Goal: Check status

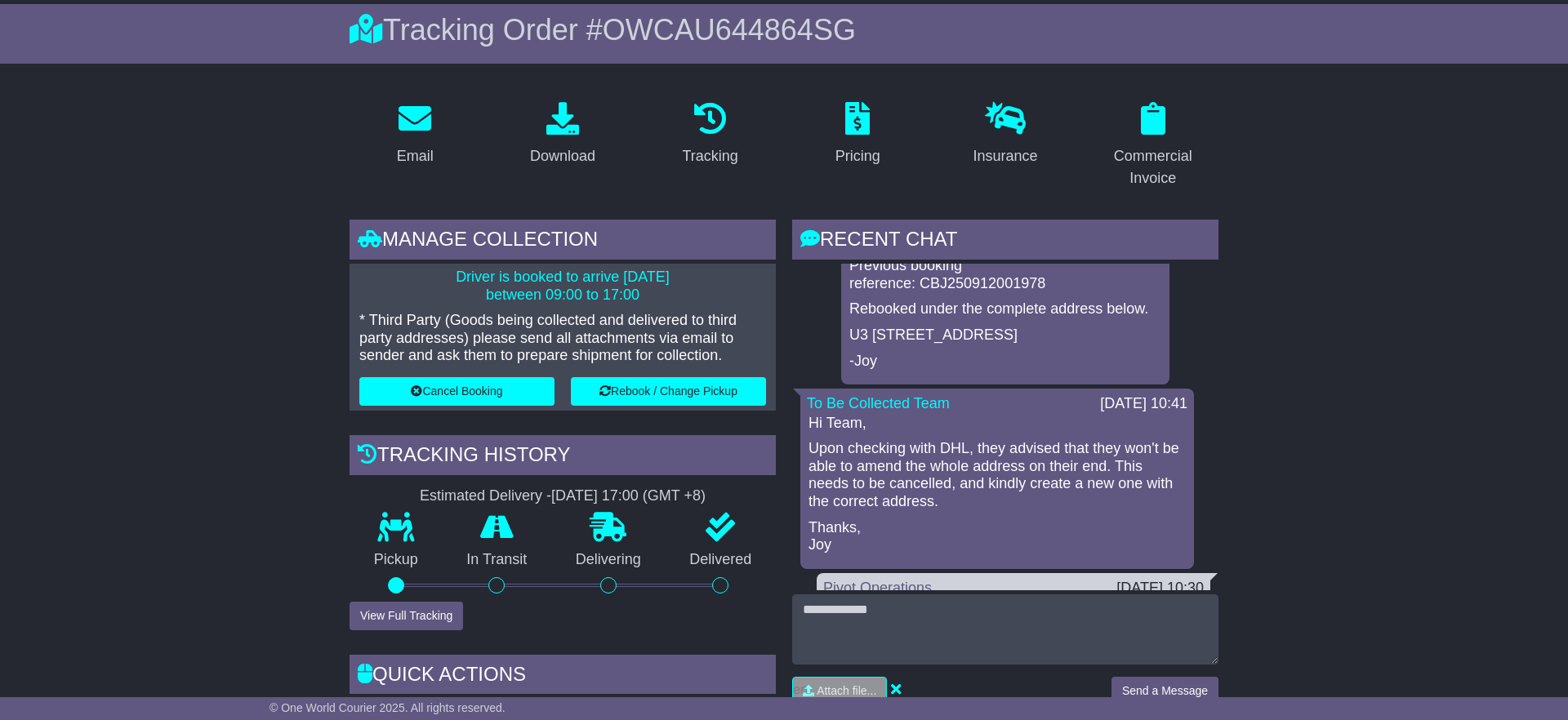
scroll to position [231, 0]
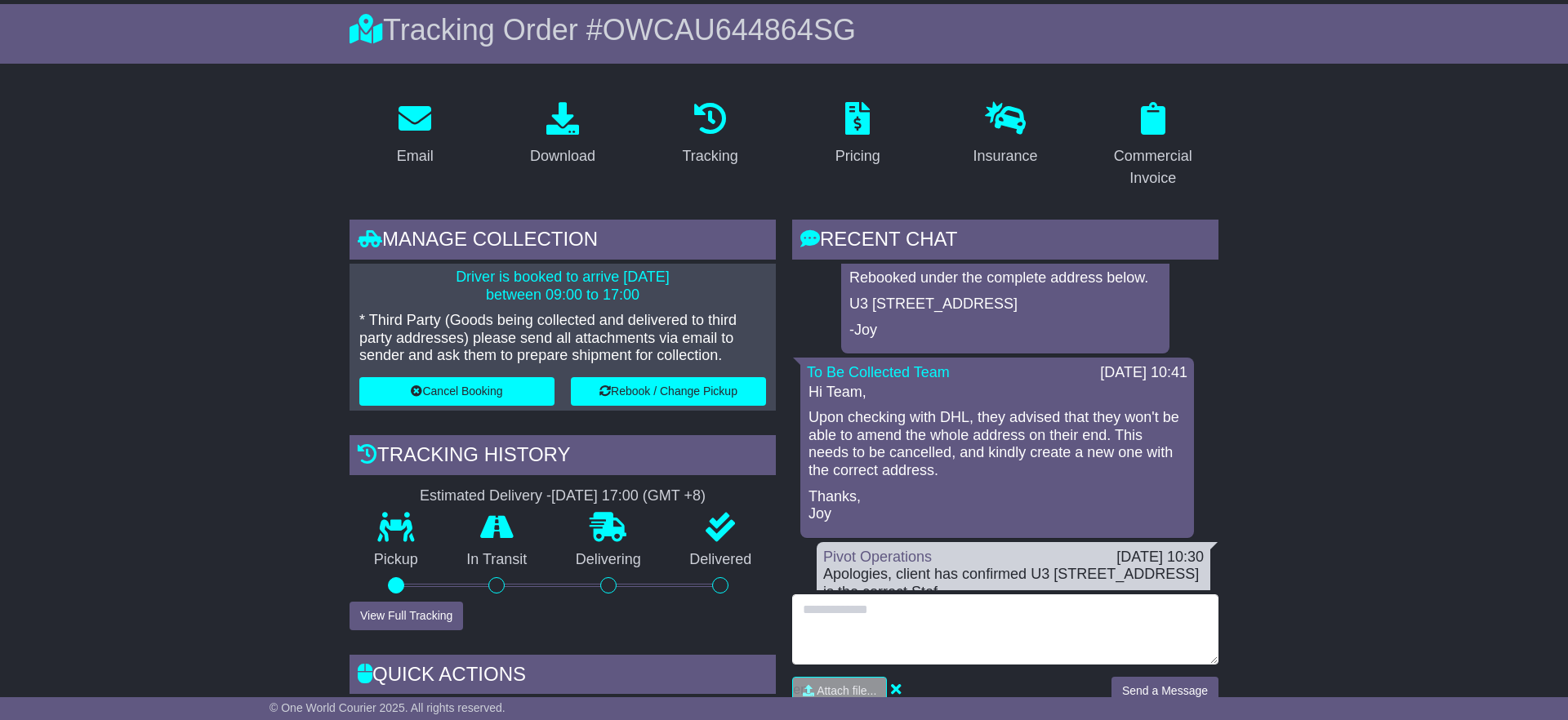
click at [871, 628] on textarea at bounding box center [1005, 629] width 427 height 70
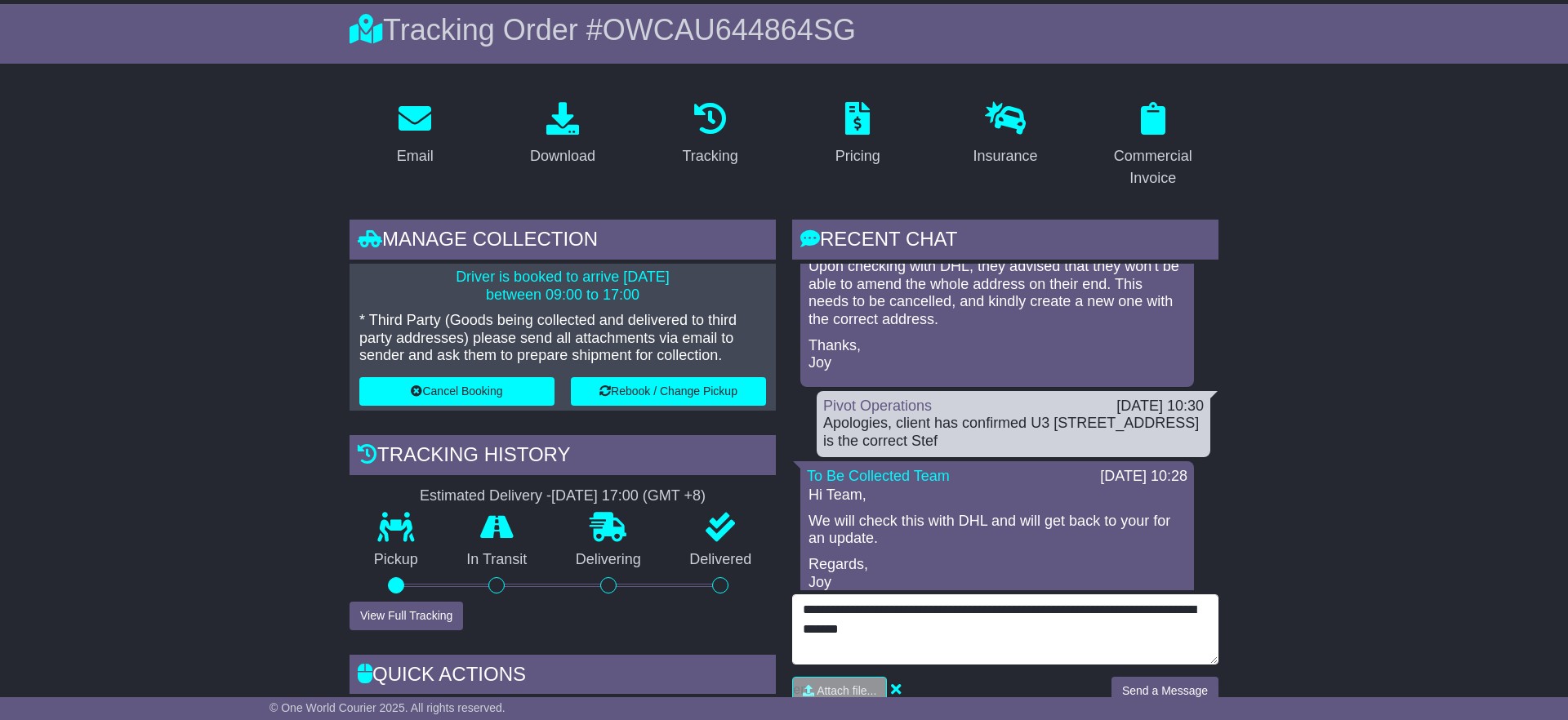
scroll to position [391, 0]
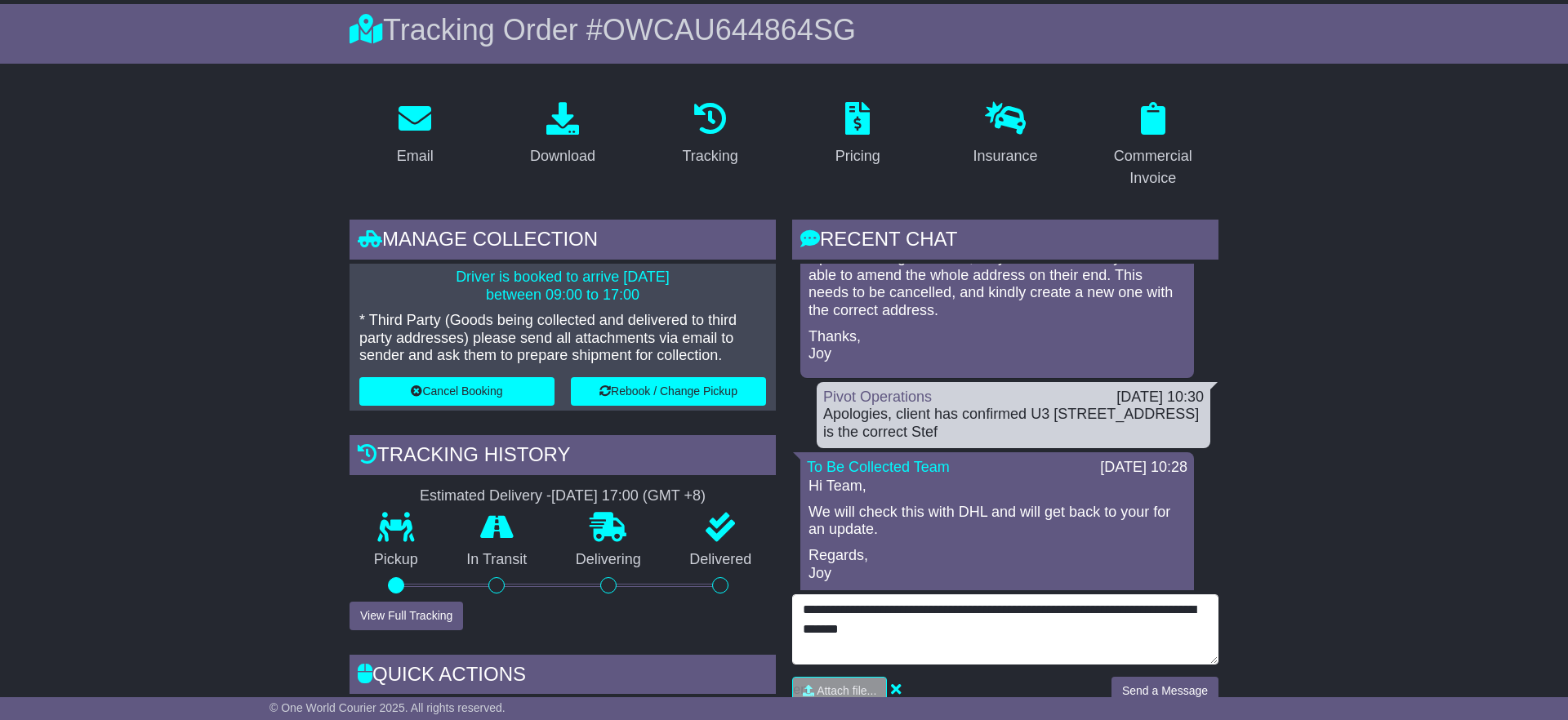
type textarea "**********"
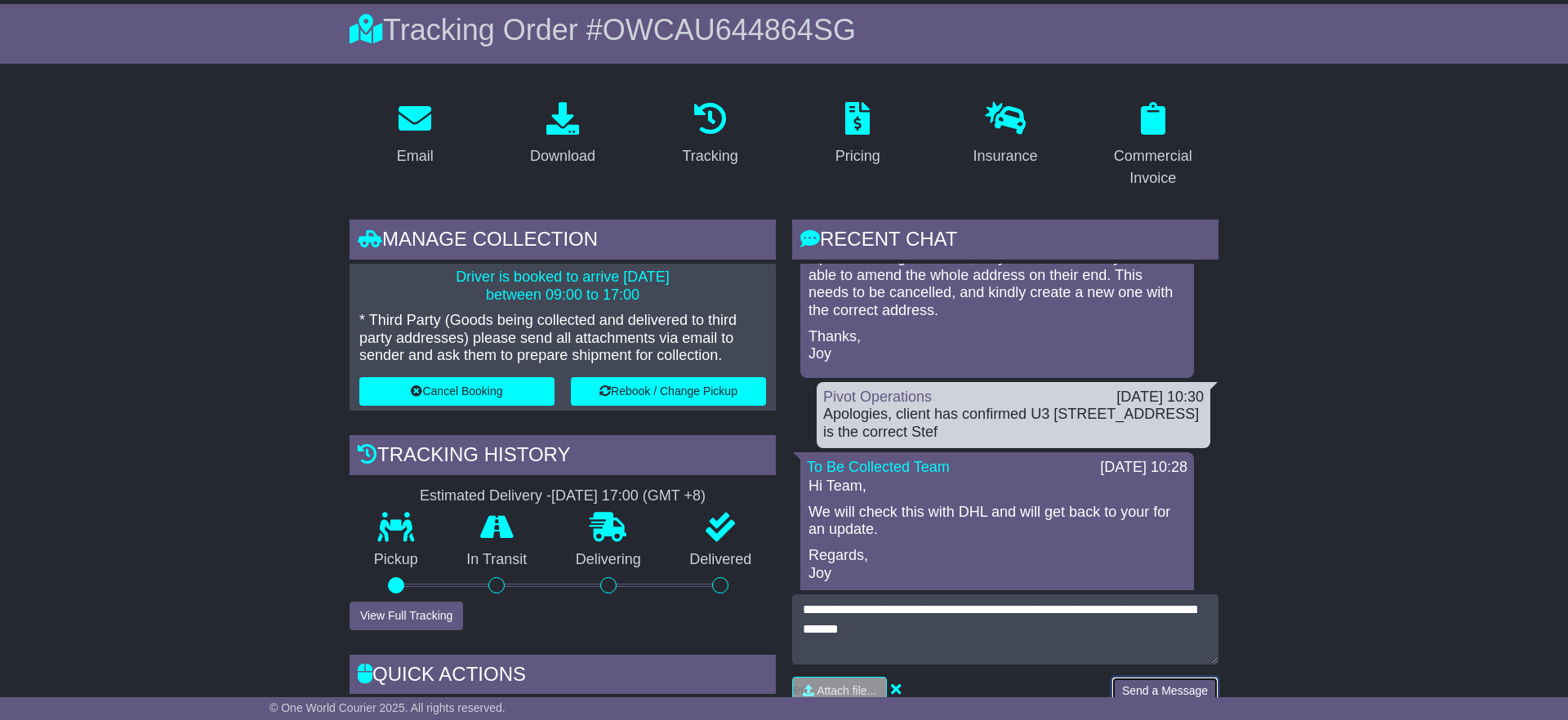
click at [1157, 688] on button "Send a Message" at bounding box center [1166, 691] width 107 height 29
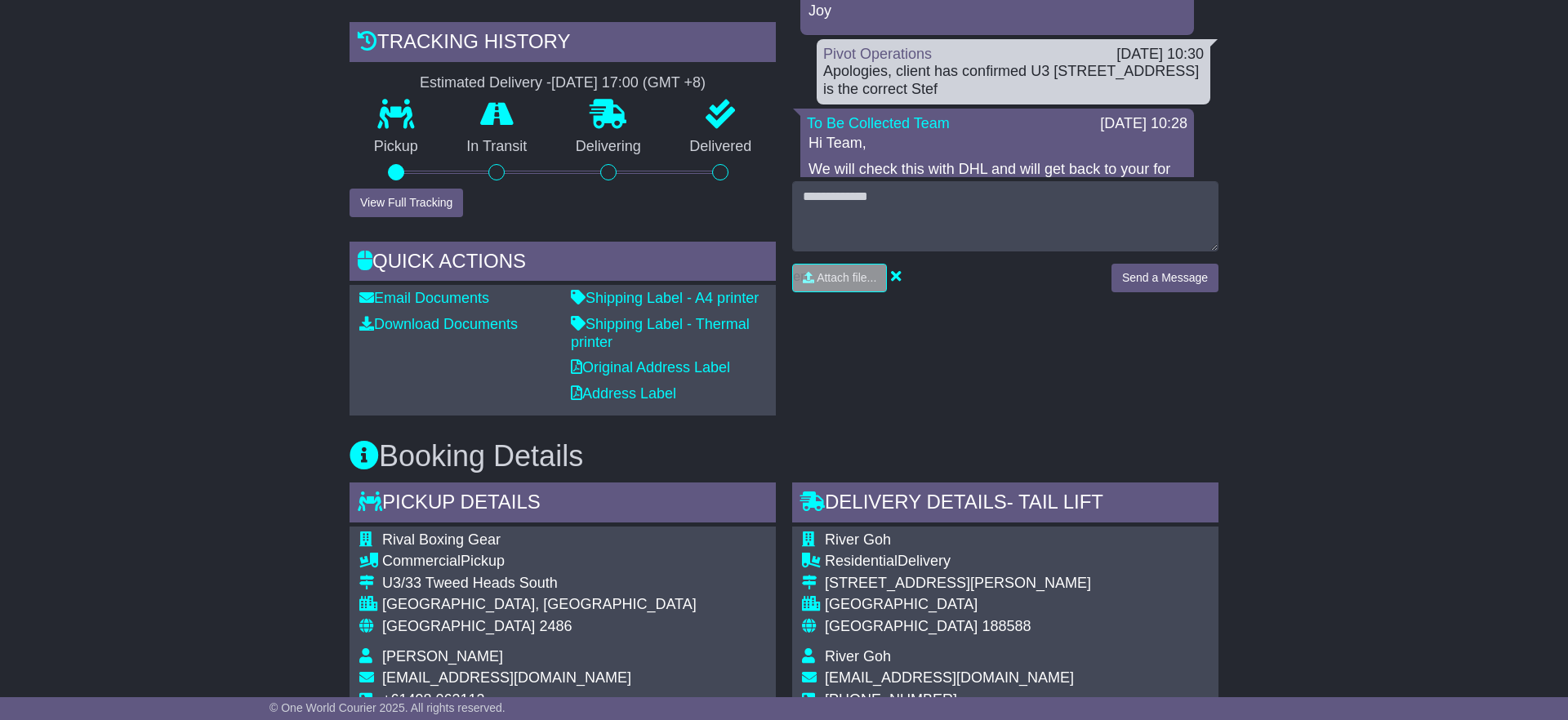
scroll to position [550, 0]
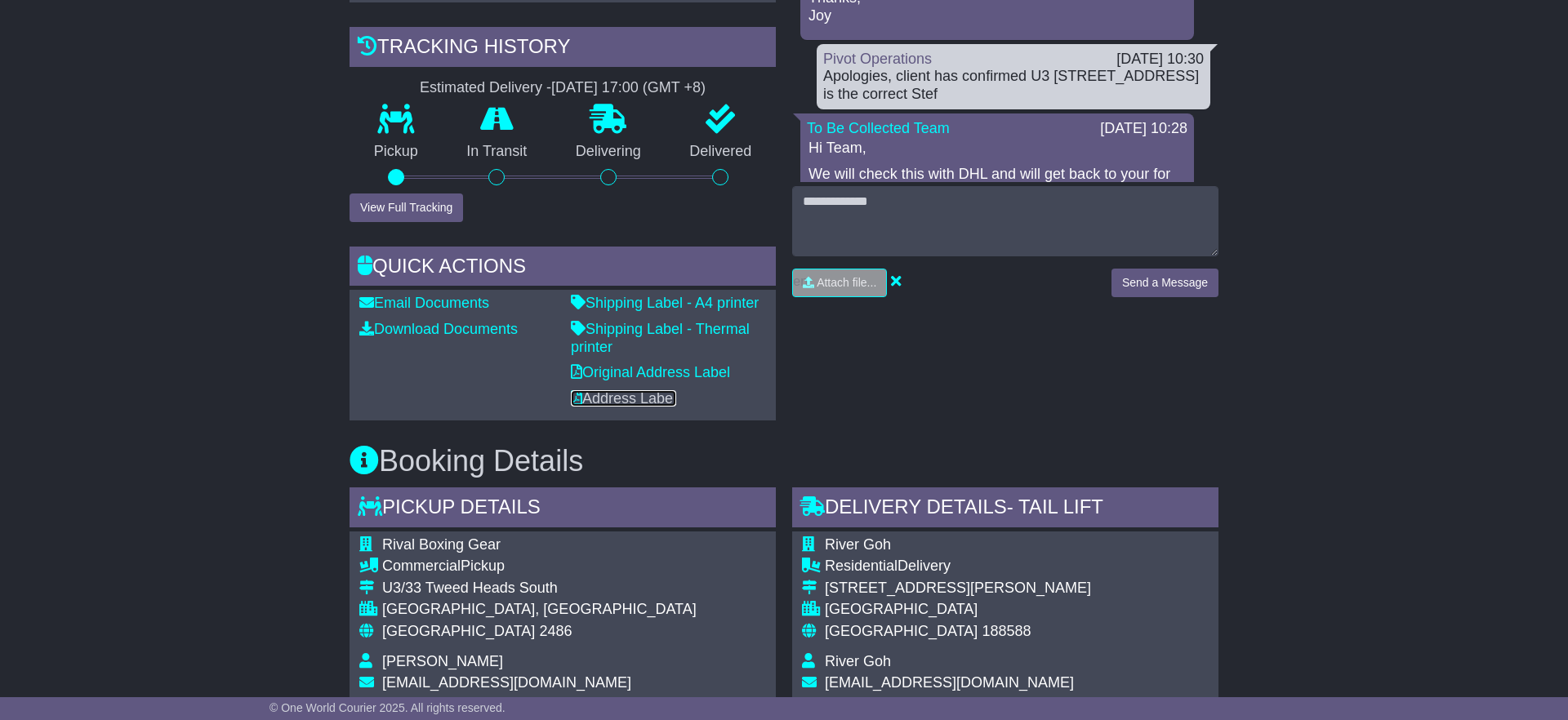
click at [621, 393] on link "Address Label" at bounding box center [624, 398] width 106 height 16
click at [649, 305] on link "Shipping Label - A4 printer" at bounding box center [665, 303] width 188 height 16
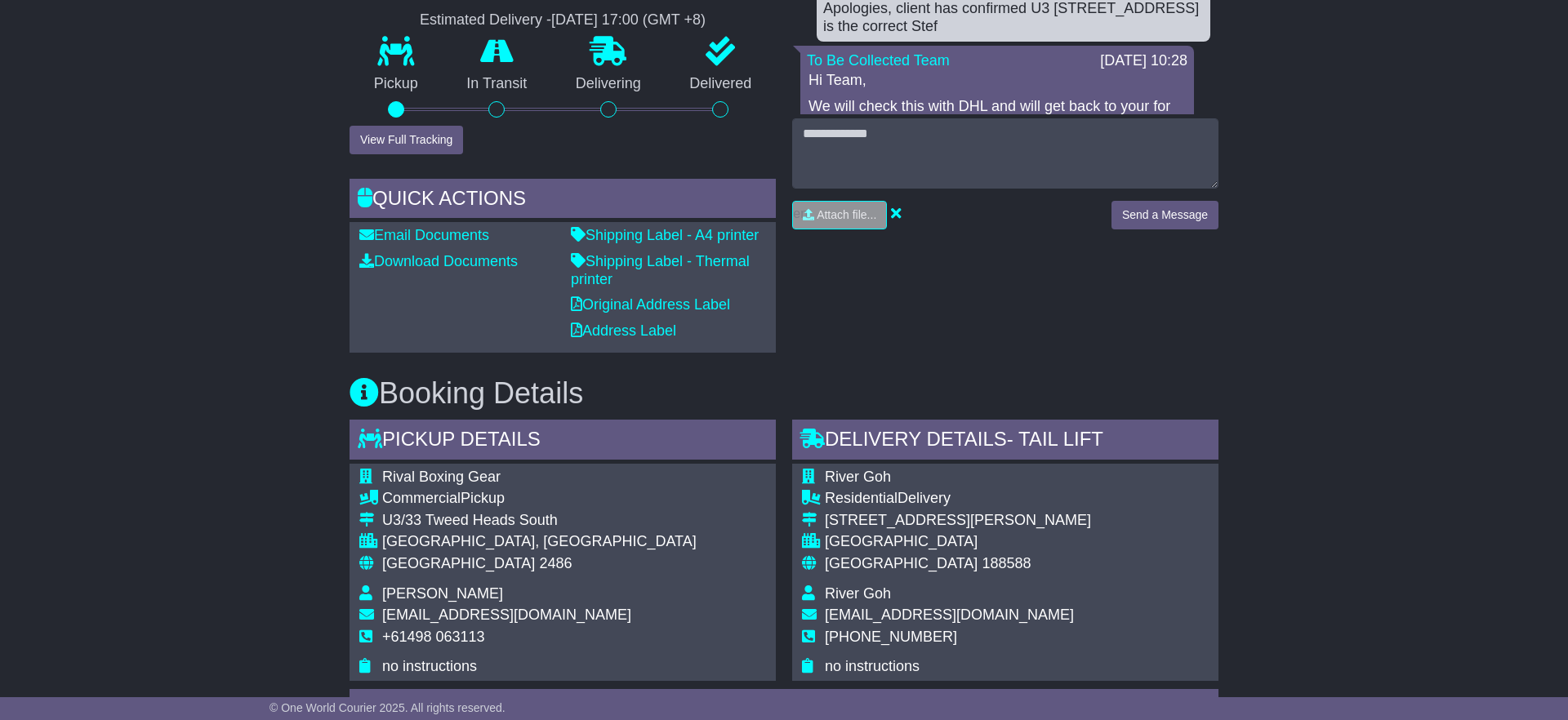
scroll to position [631, 0]
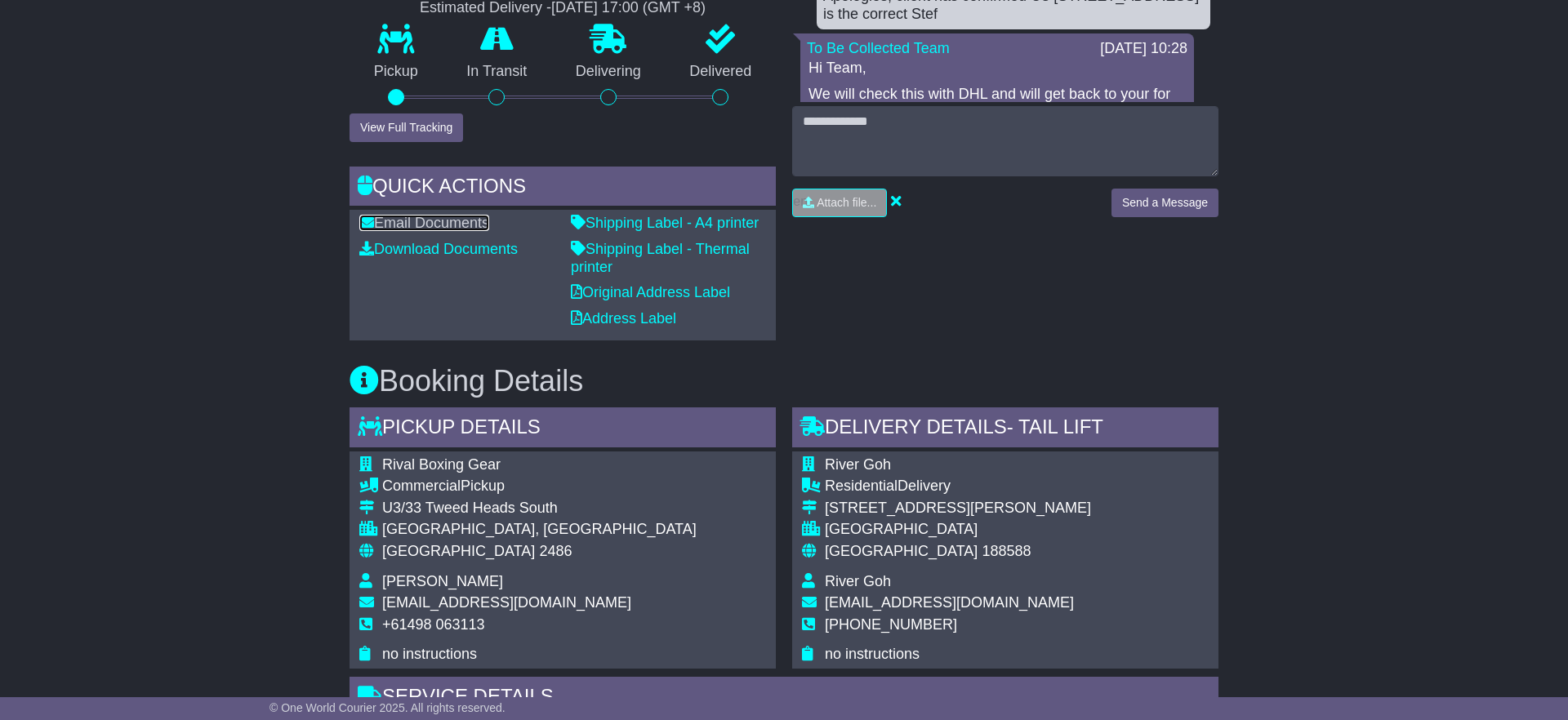
click at [443, 224] on link "Email Documents" at bounding box center [424, 222] width 130 height 16
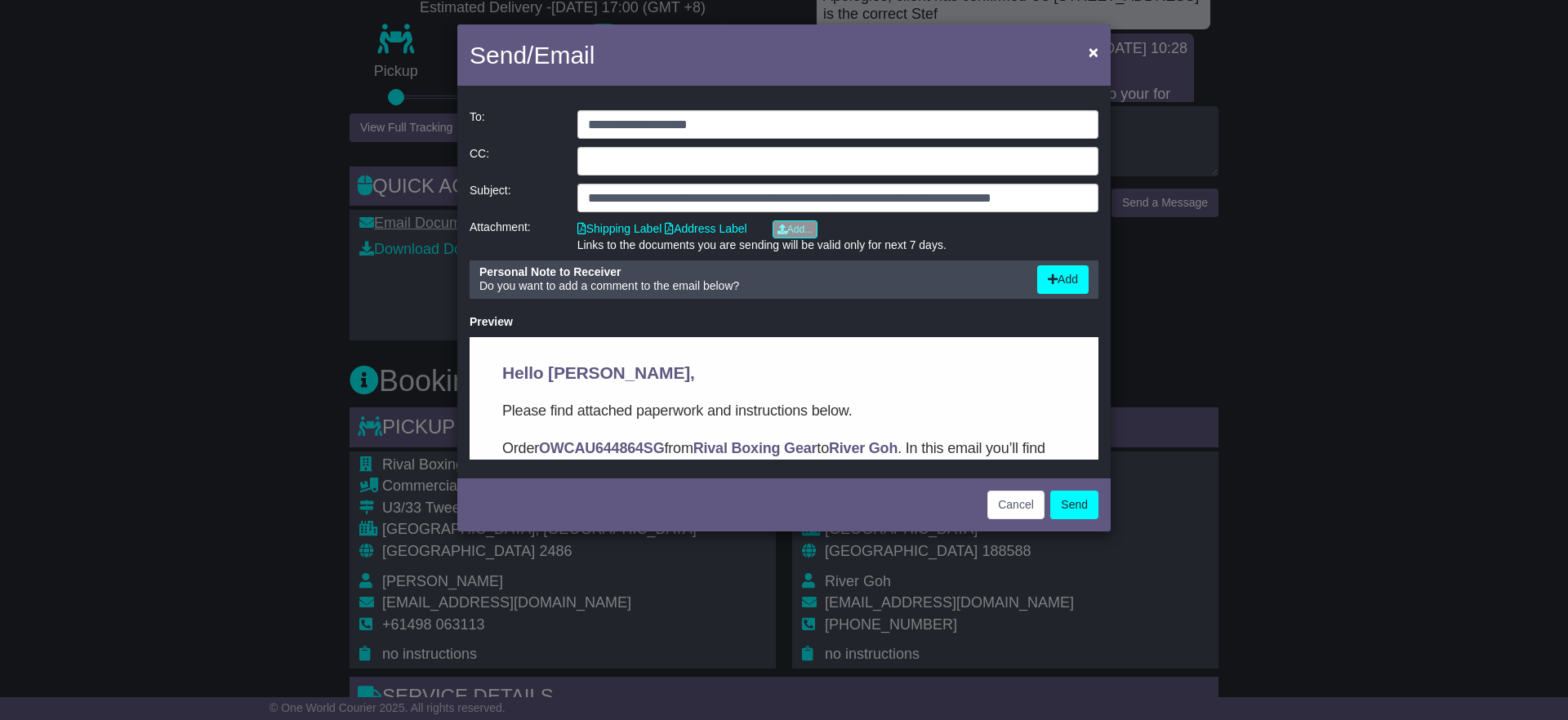
scroll to position [0, 0]
click at [1024, 504] on button "Cancel" at bounding box center [1016, 505] width 57 height 29
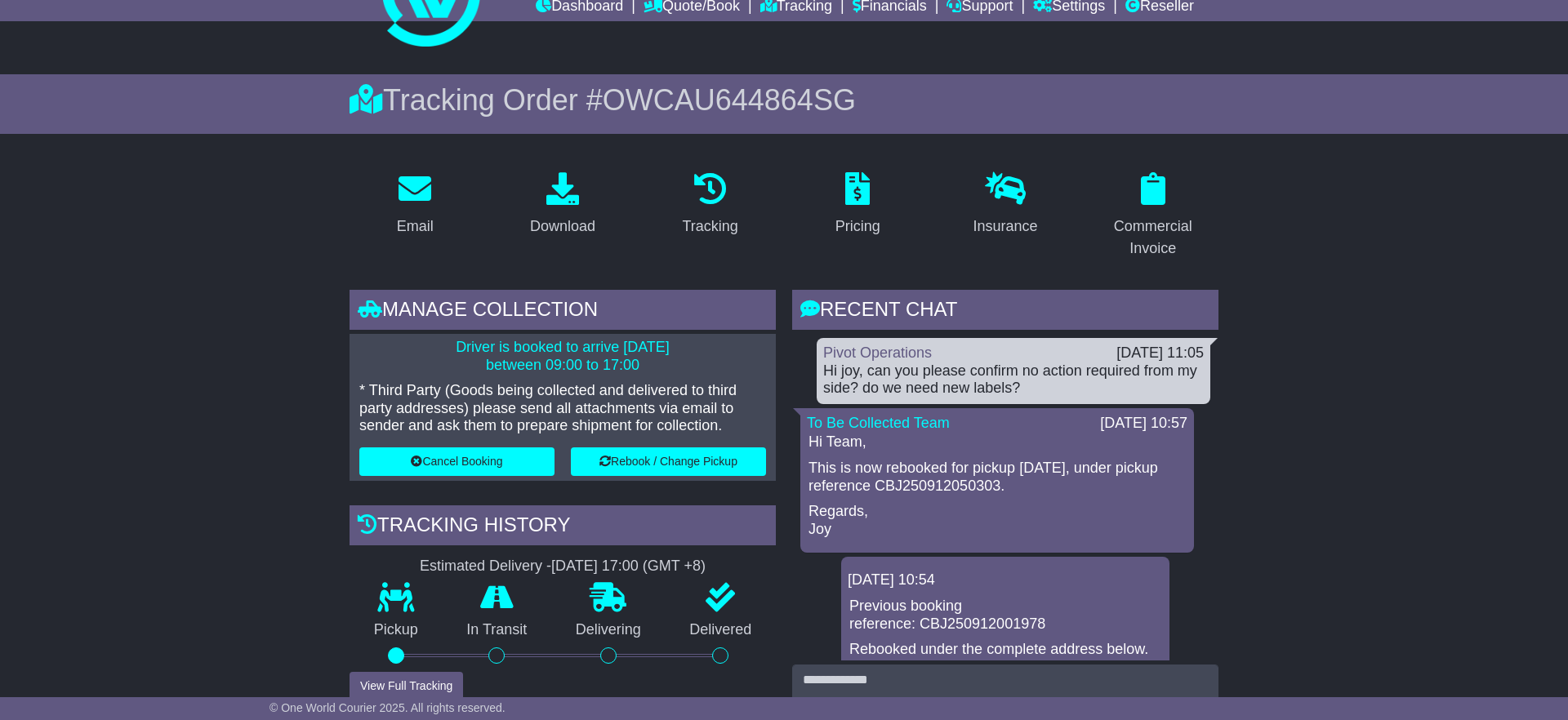
scroll to position [74, 0]
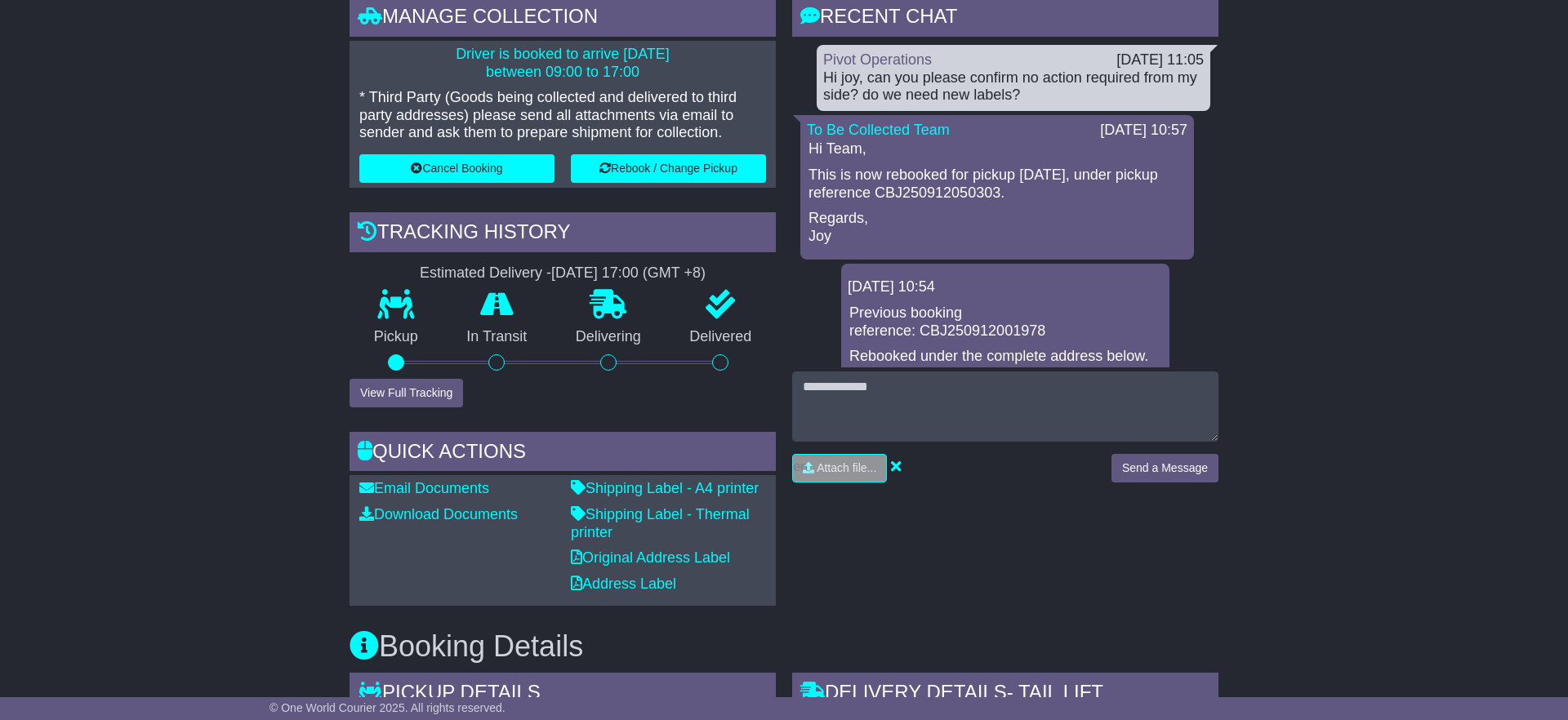
scroll to position [389, 0]
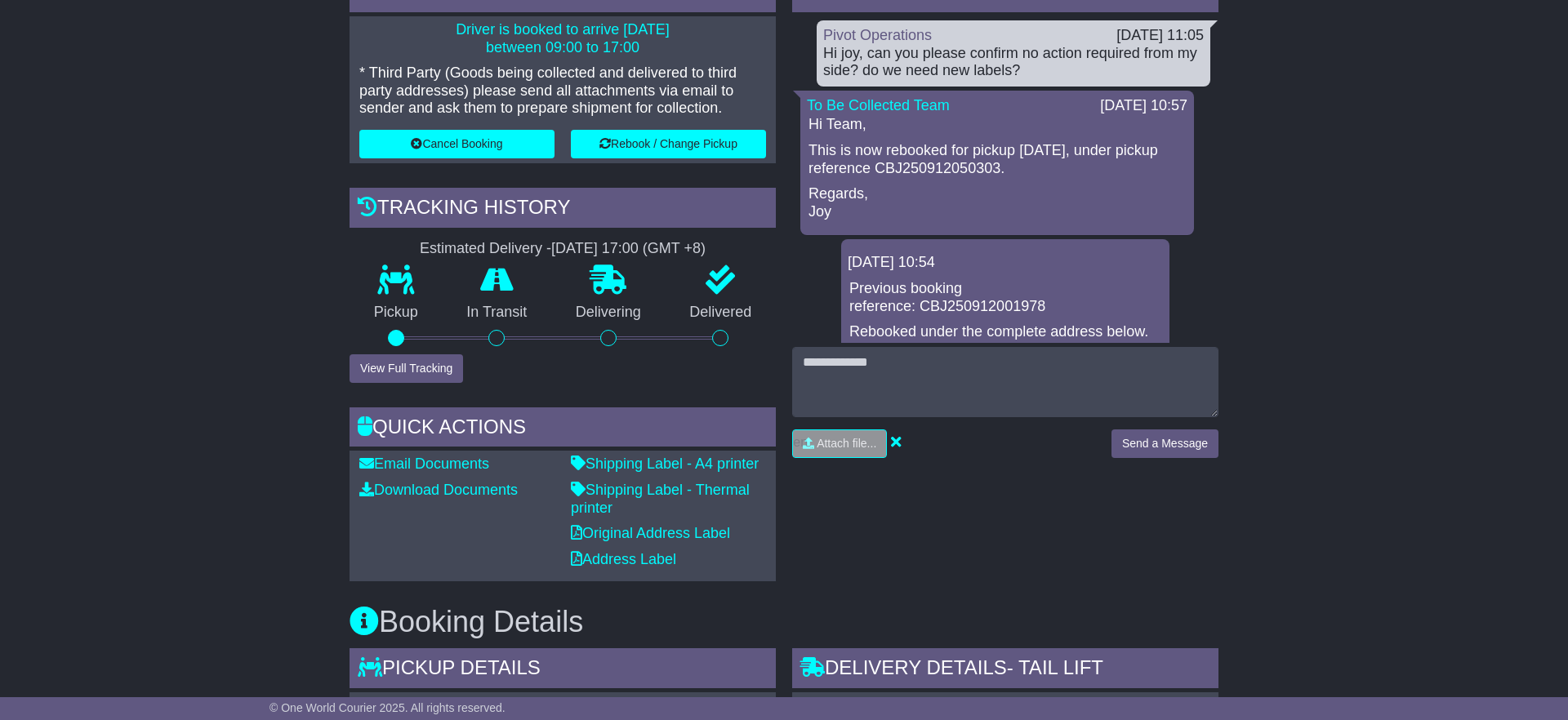
click at [961, 170] on p "This is now rebooked for pickup [DATE], under pickup reference CBJ250912050303." at bounding box center [997, 159] width 377 height 35
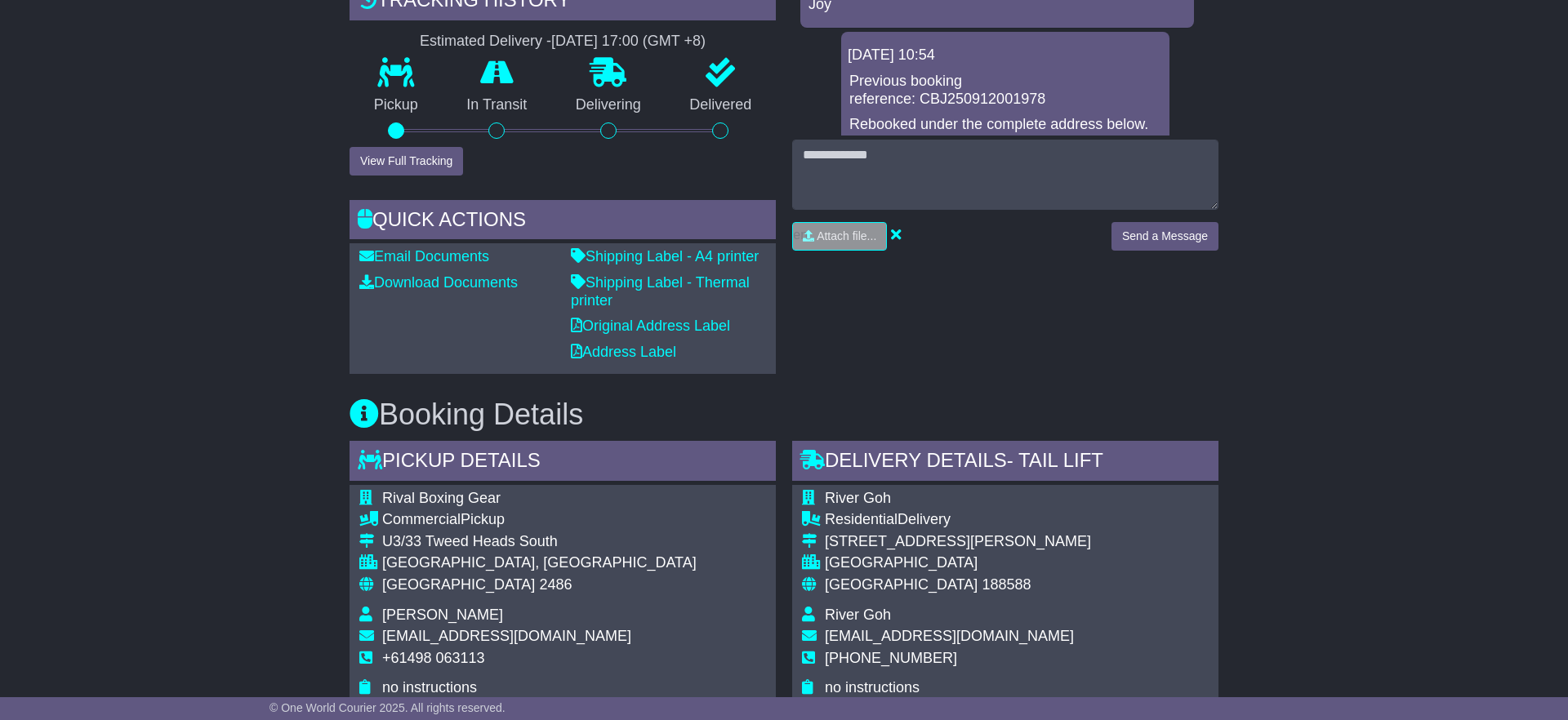
scroll to position [634, 0]
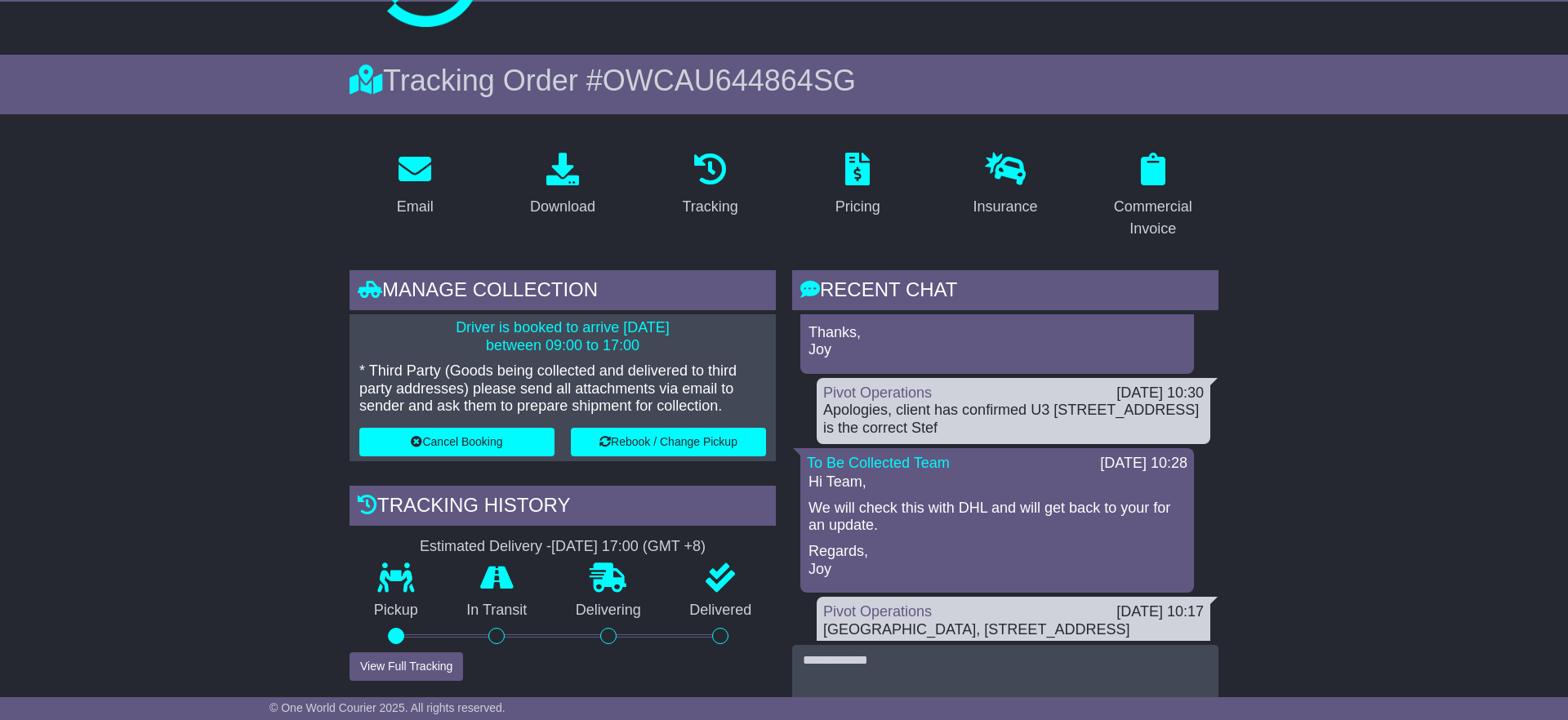
scroll to position [762, 0]
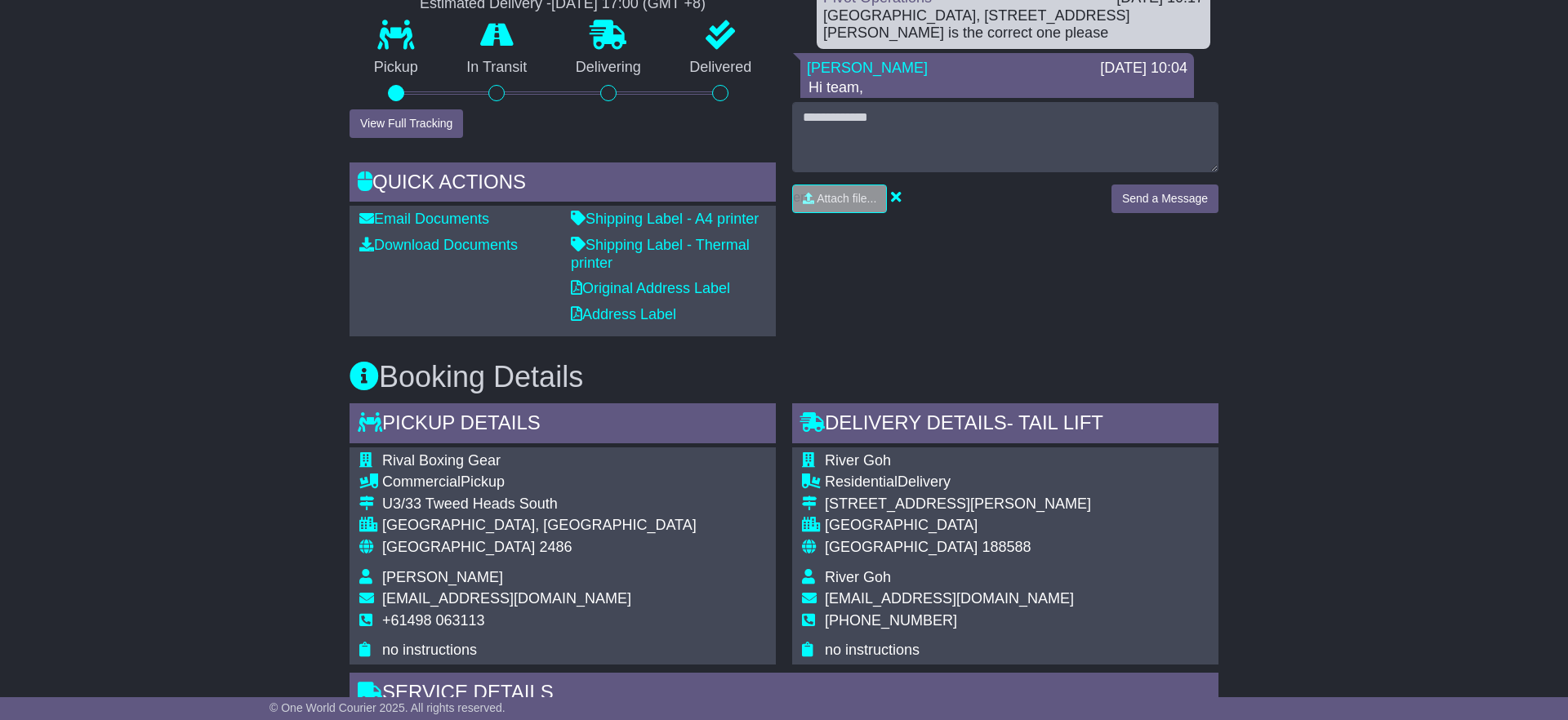
click at [834, 671] on div "Pickup Details - Tail Lift Rival Boxing Gear Commercial Pickup U3/33 Tweed Head…" at bounding box center [784, 652] width 885 height 498
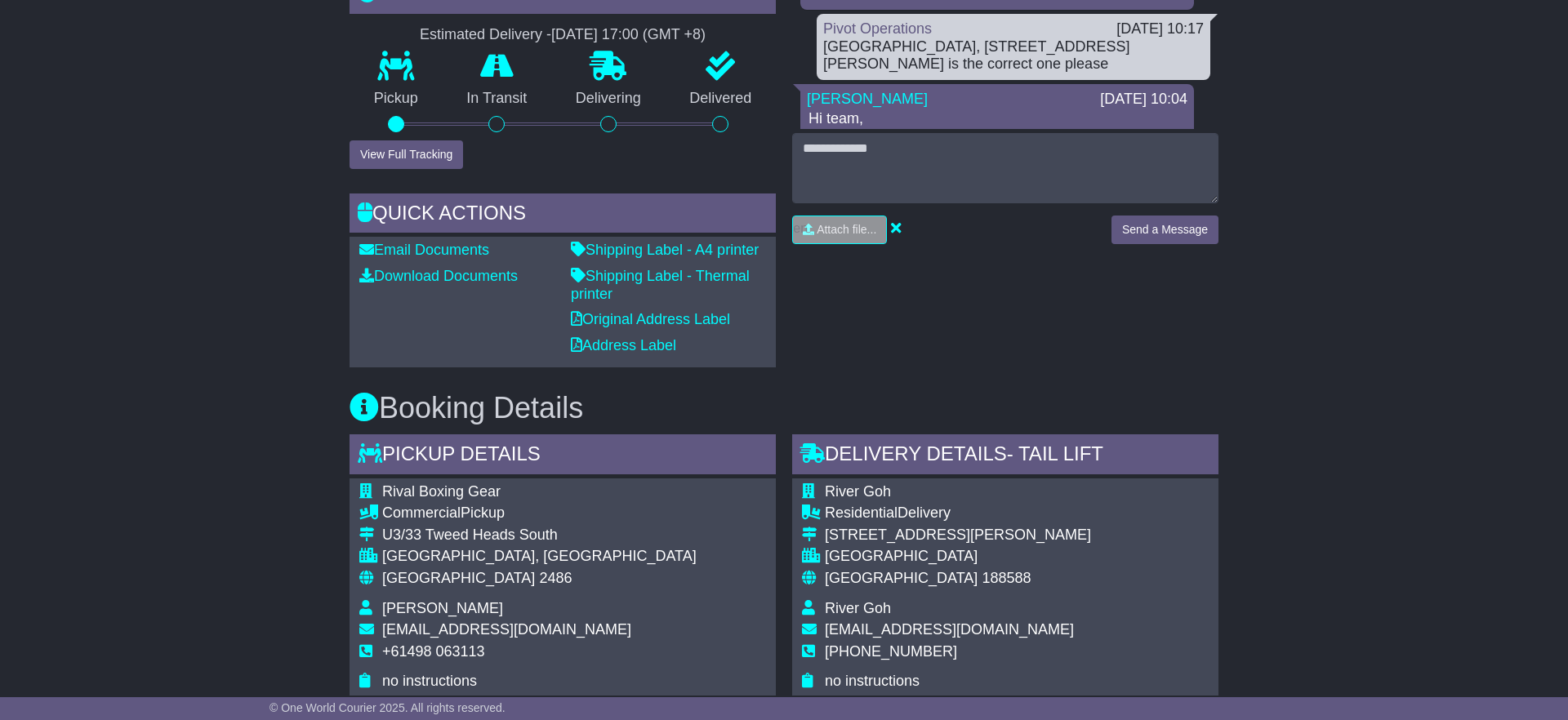
scroll to position [580, 0]
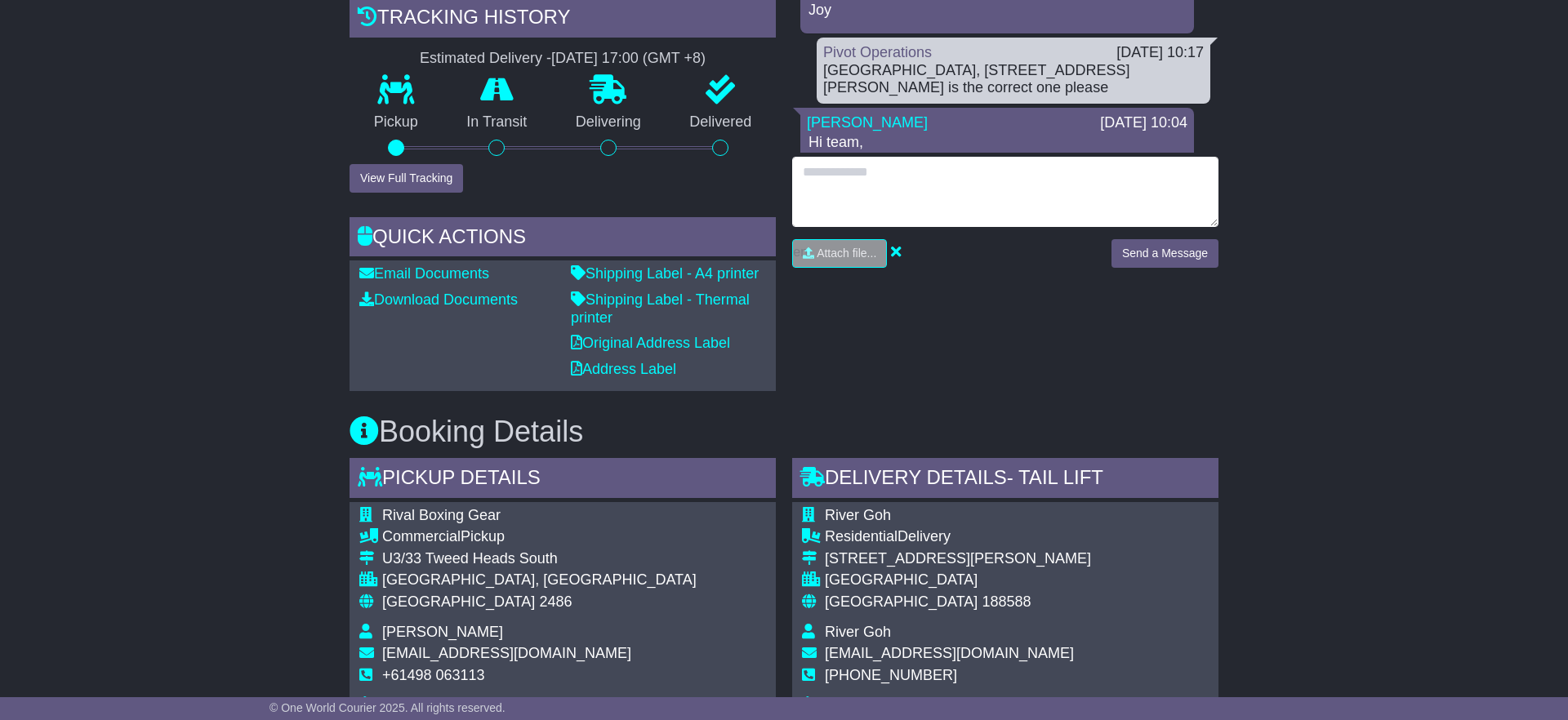
click at [842, 195] on textarea at bounding box center [1005, 191] width 427 height 70
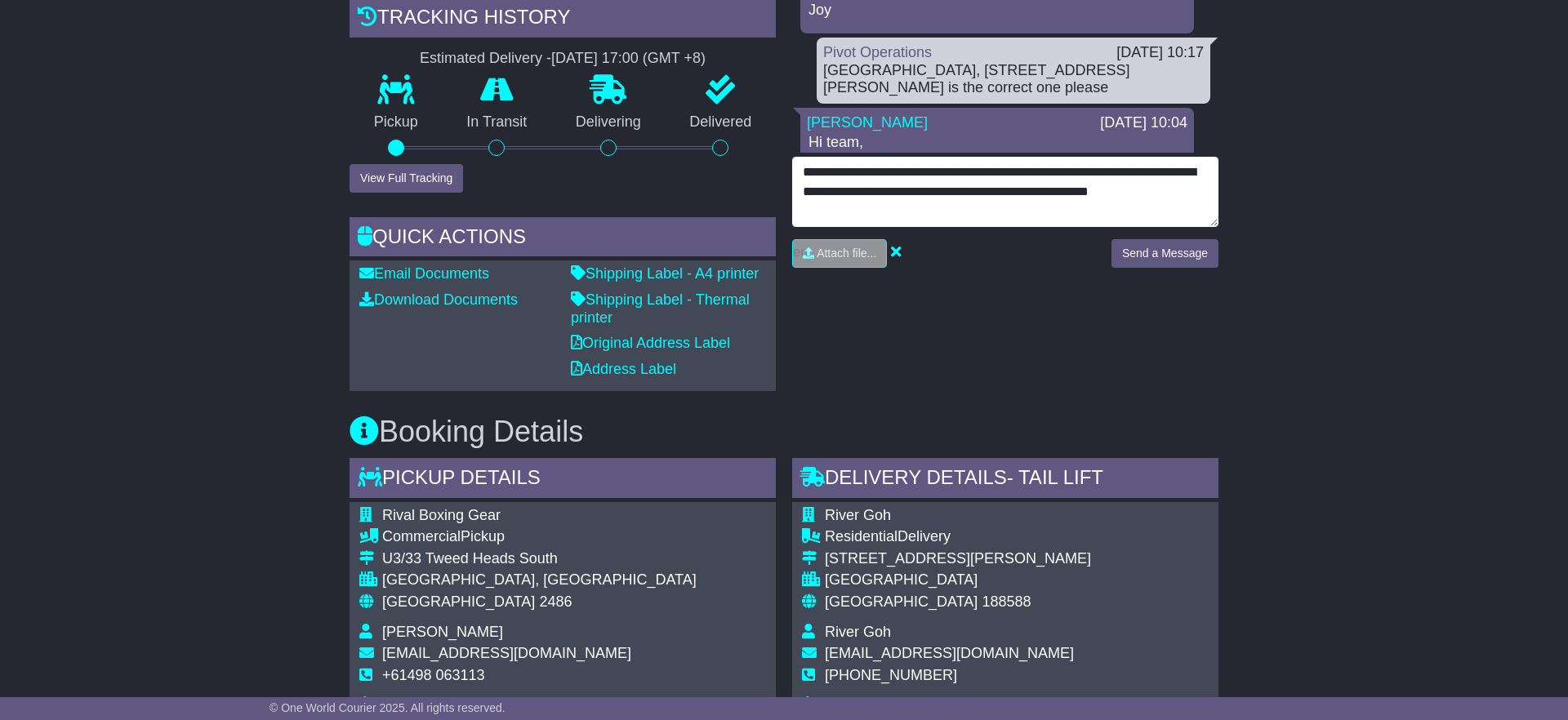
click at [890, 210] on textarea "**********" at bounding box center [1005, 191] width 427 height 70
type textarea "**********"
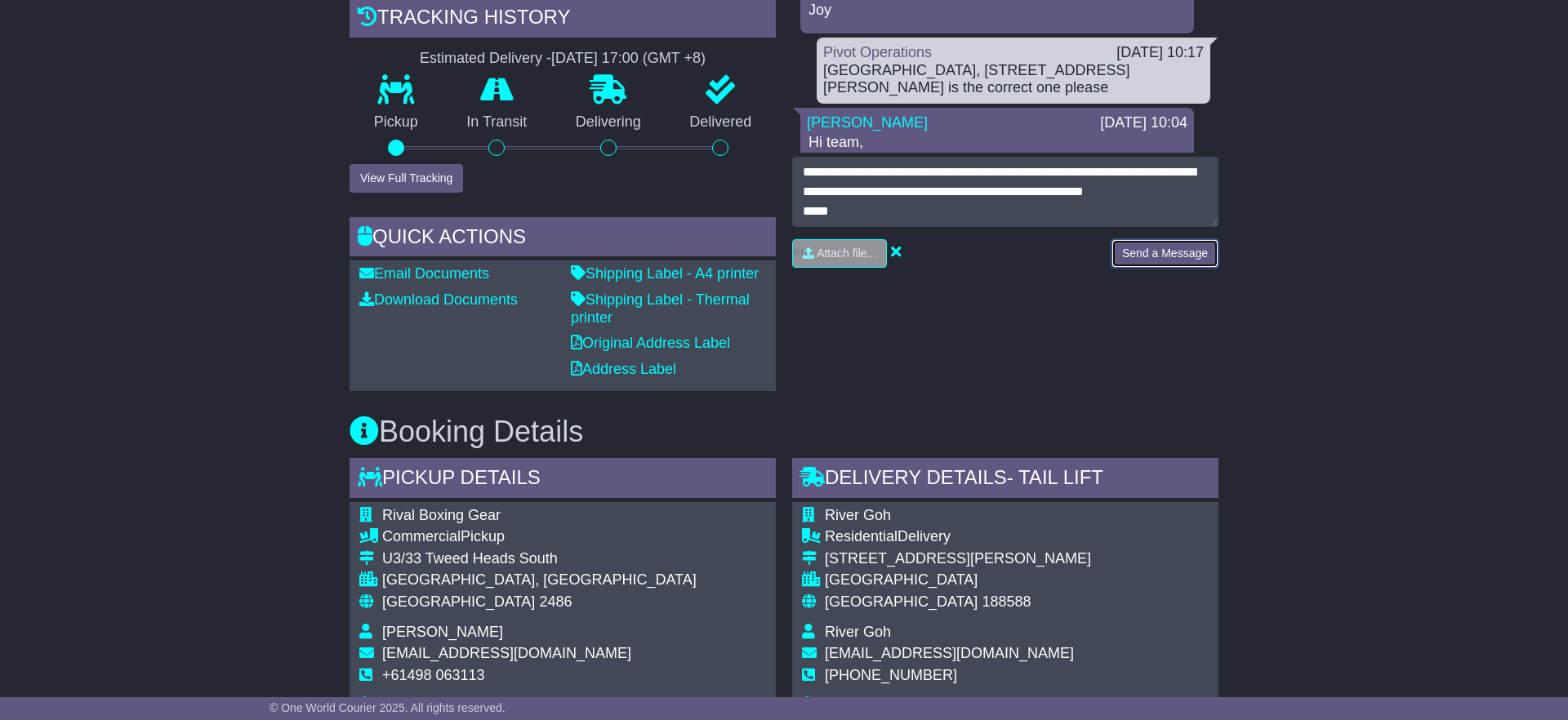
click at [1184, 250] on button "Send a Message" at bounding box center [1166, 254] width 107 height 29
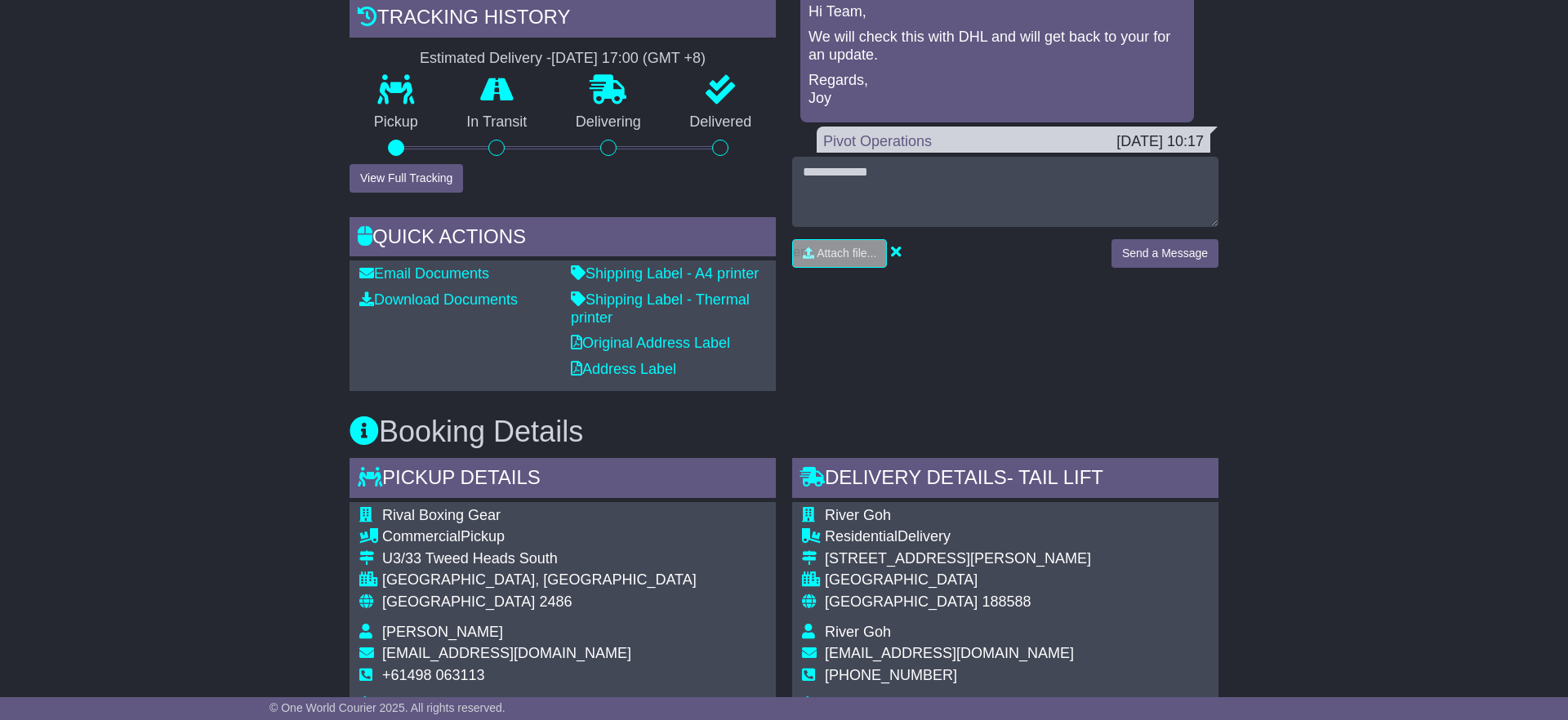
scroll to position [0, 0]
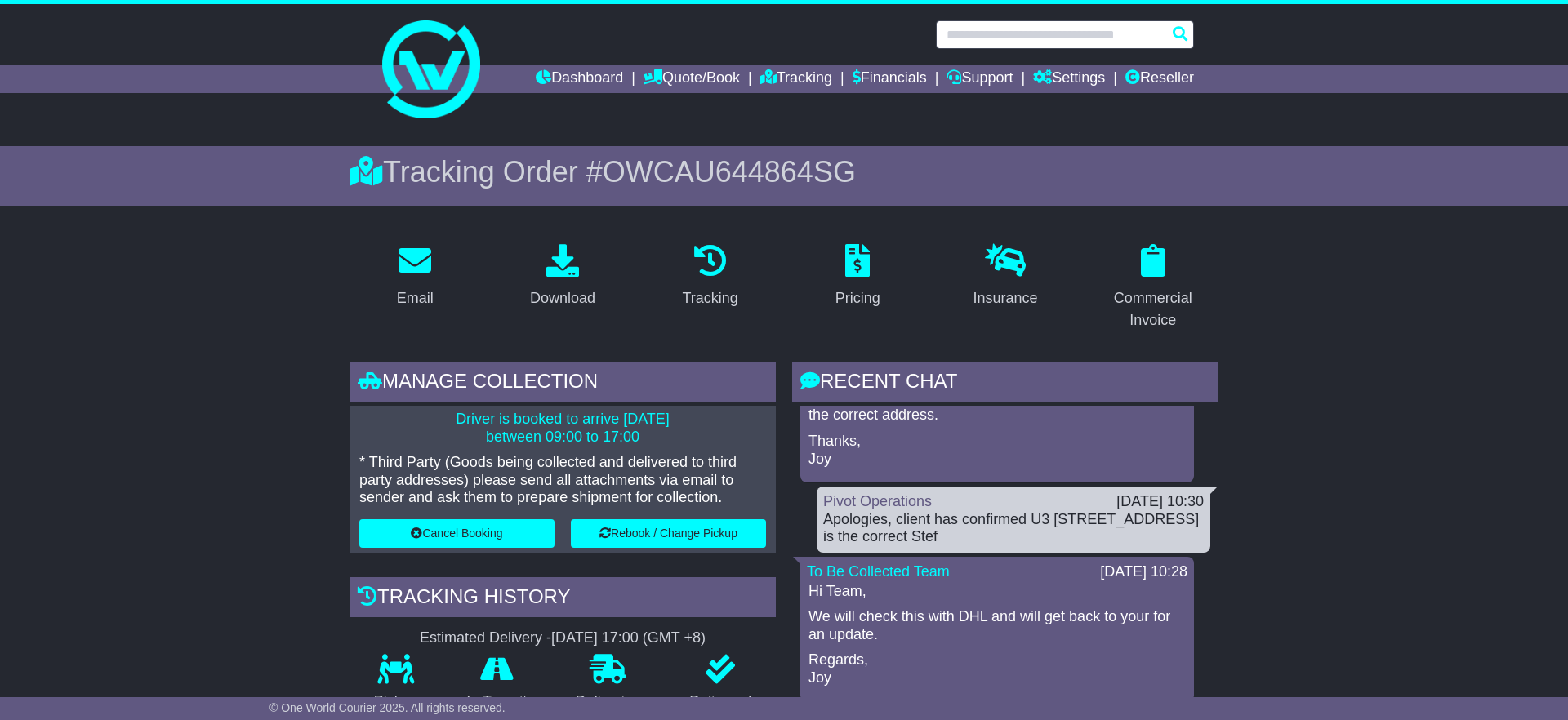
click at [1041, 41] on input "text" at bounding box center [1065, 35] width 258 height 29
paste input "**********"
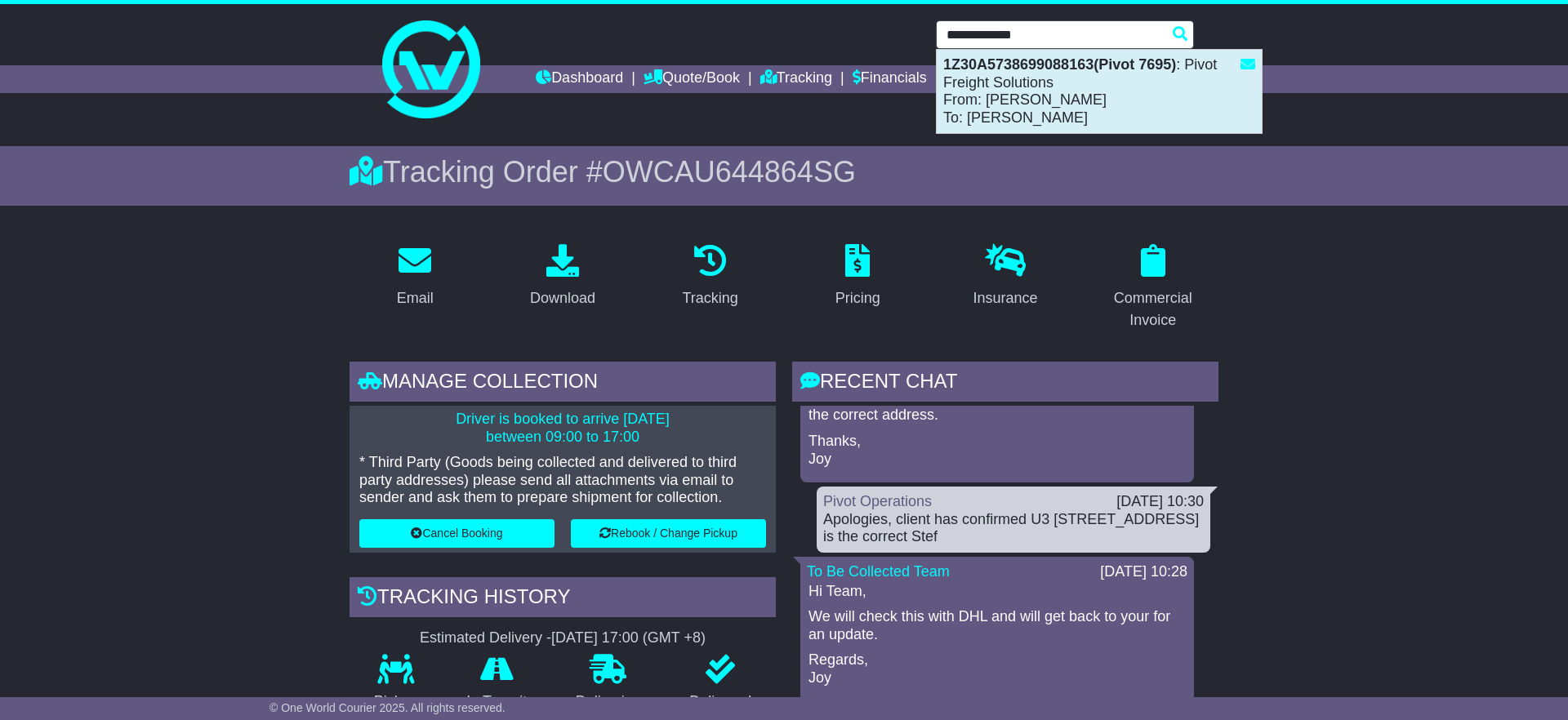
click at [1013, 74] on div "1Z30A5738699088163(Pivot 7695) : Pivot Freight Solutions From: Claudia Otero To…" at bounding box center [1100, 92] width 325 height 83
type input "**********"
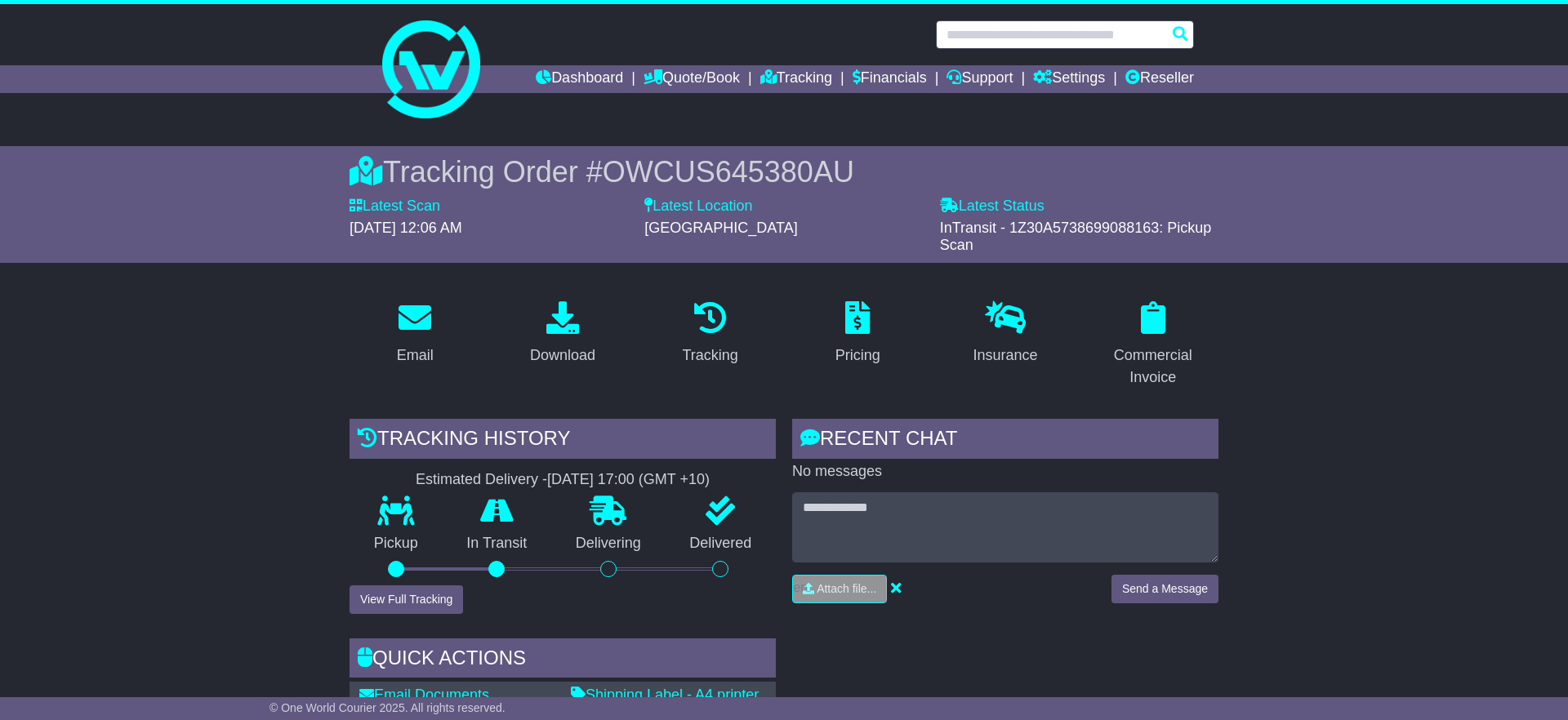
click at [1031, 36] on input "text" at bounding box center [1065, 35] width 258 height 29
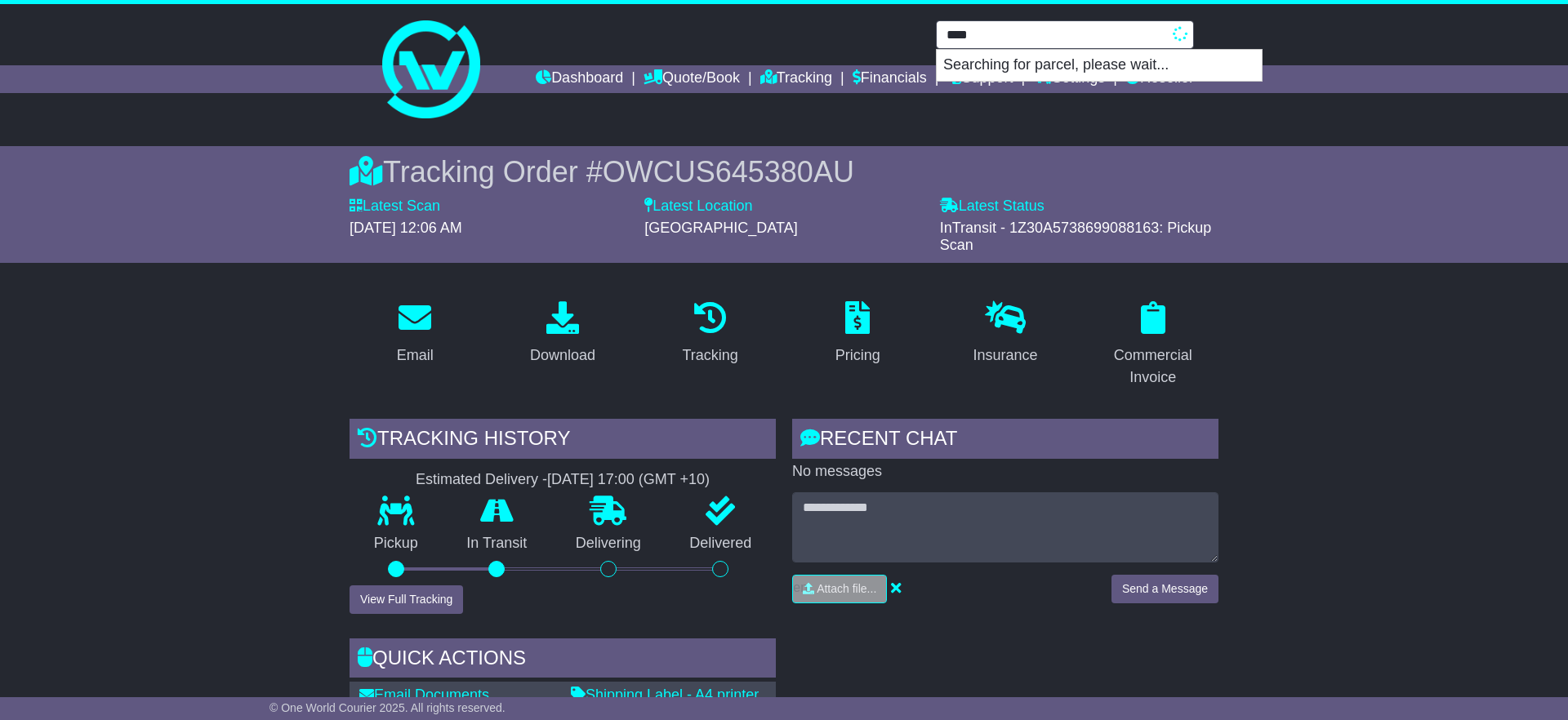
type input "****"
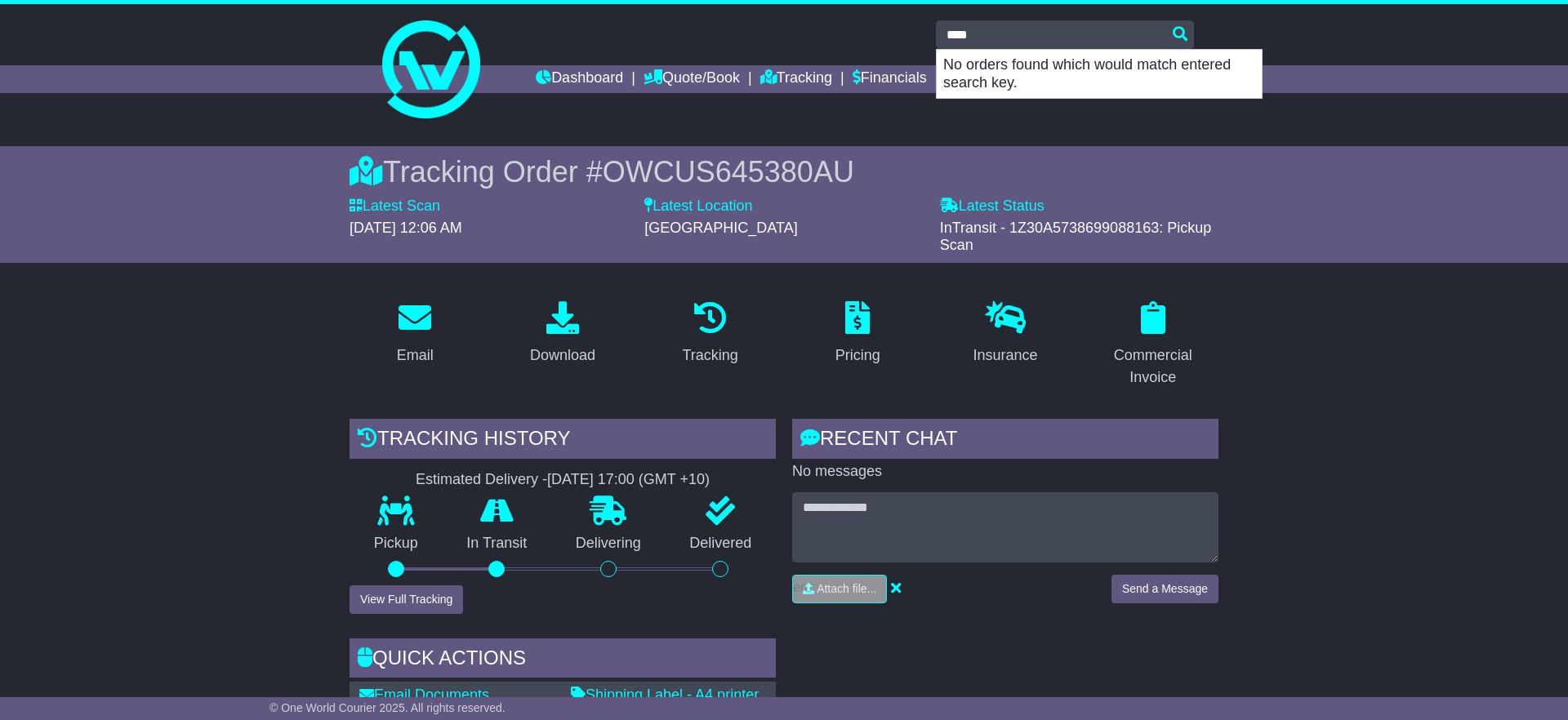
drag, startPoint x: 1402, startPoint y: 341, endPoint x: 1353, endPoint y: 331, distance: 50.0
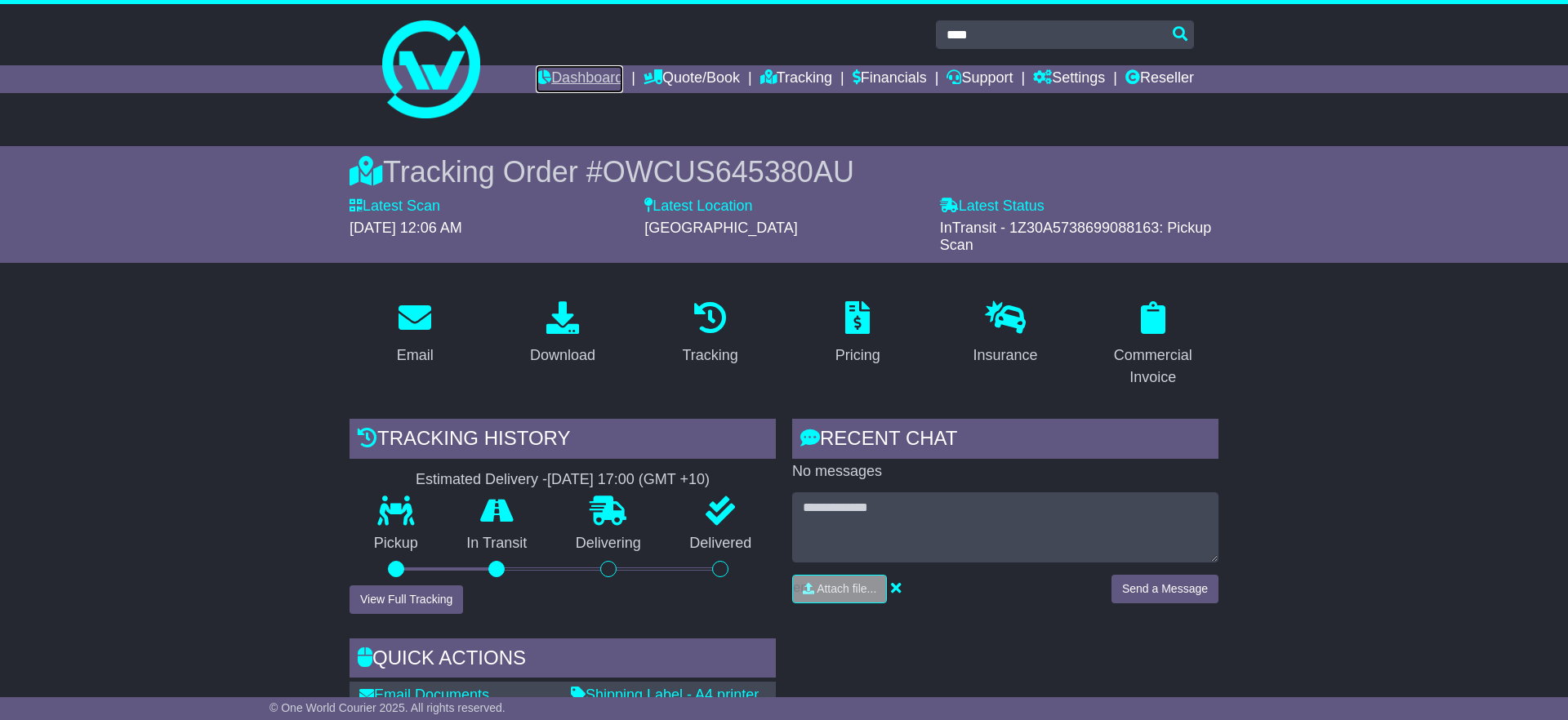
click at [537, 84] on link "Dashboard" at bounding box center [579, 80] width 87 height 28
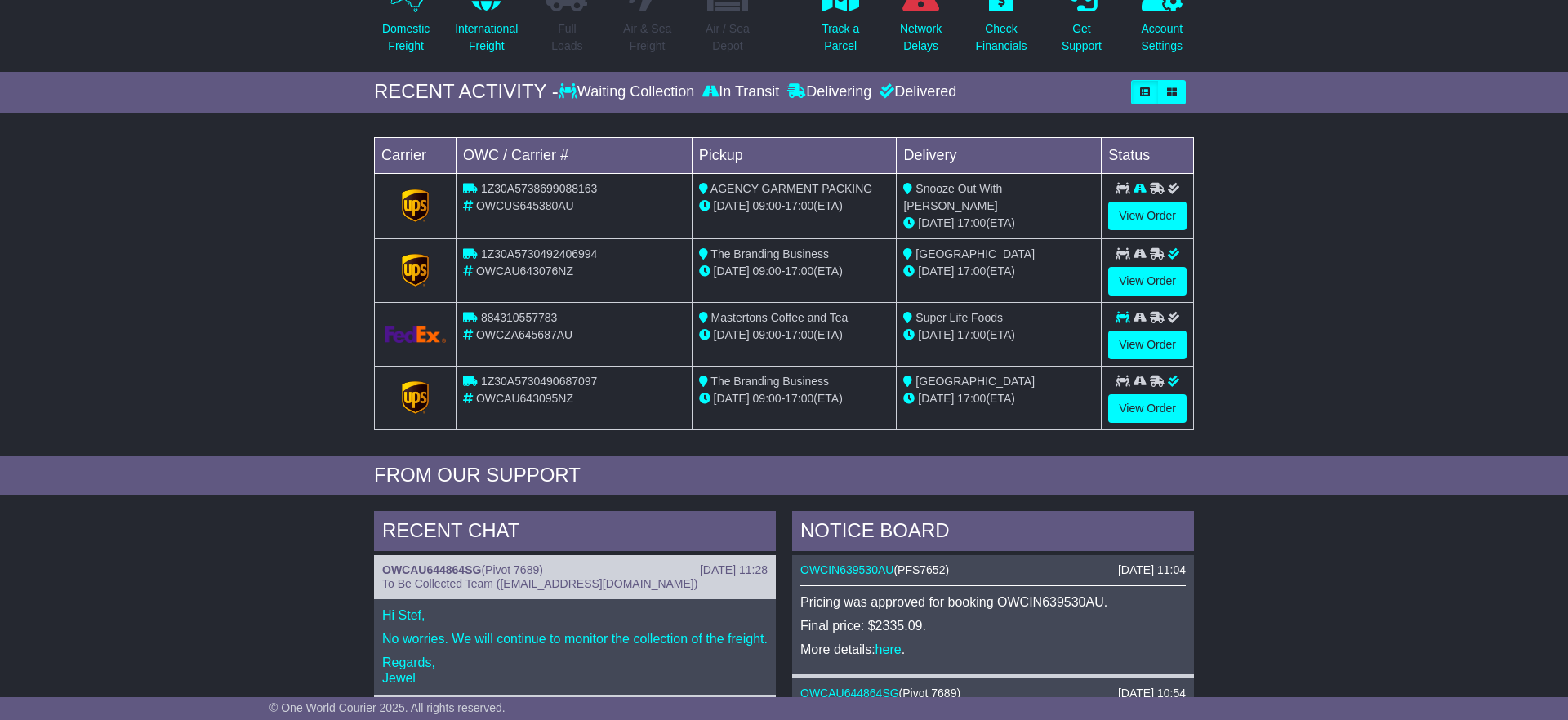
scroll to position [191, 0]
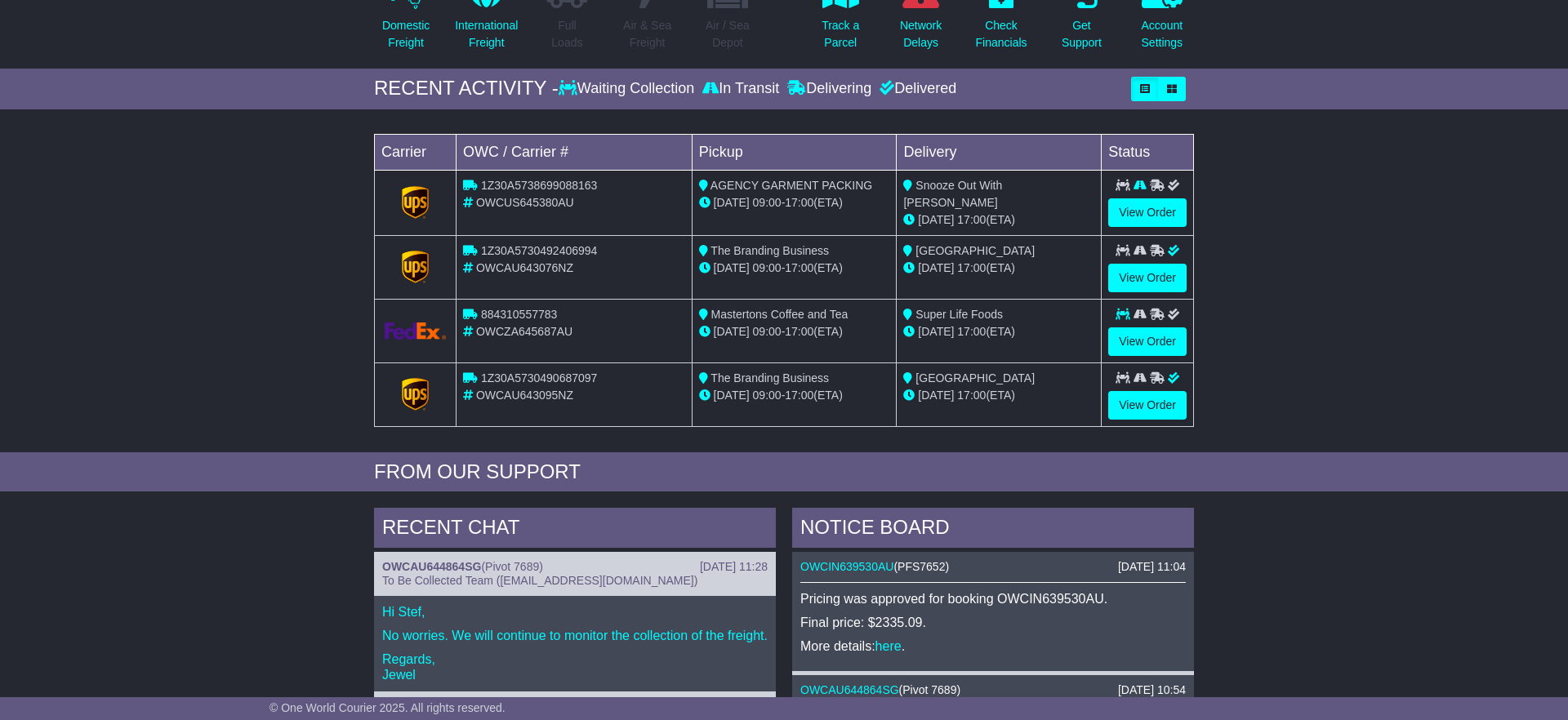
click at [524, 202] on span "OWCUS645380AU" at bounding box center [524, 202] width 98 height 13
click at [1126, 216] on link "View Order" at bounding box center [1147, 212] width 79 height 29
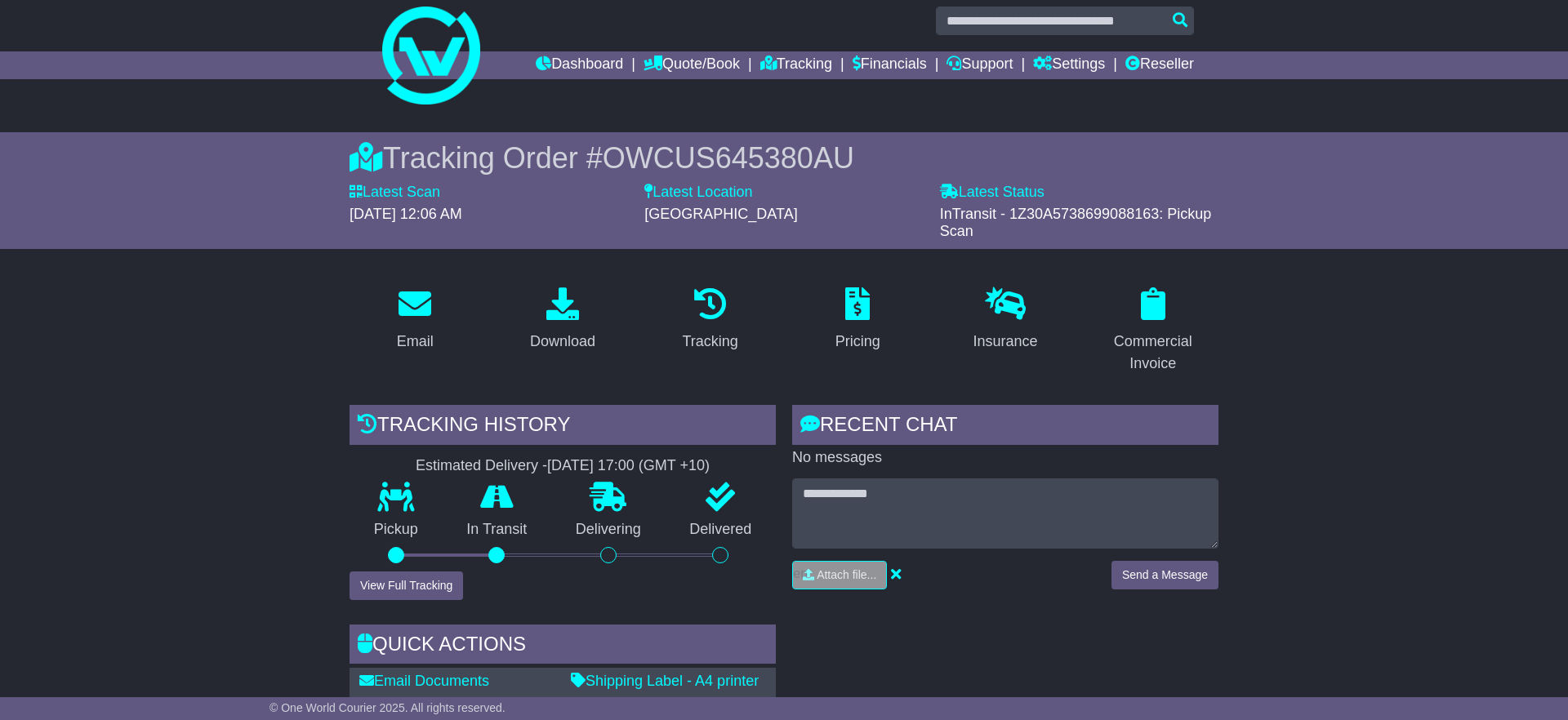
scroll to position [11, 0]
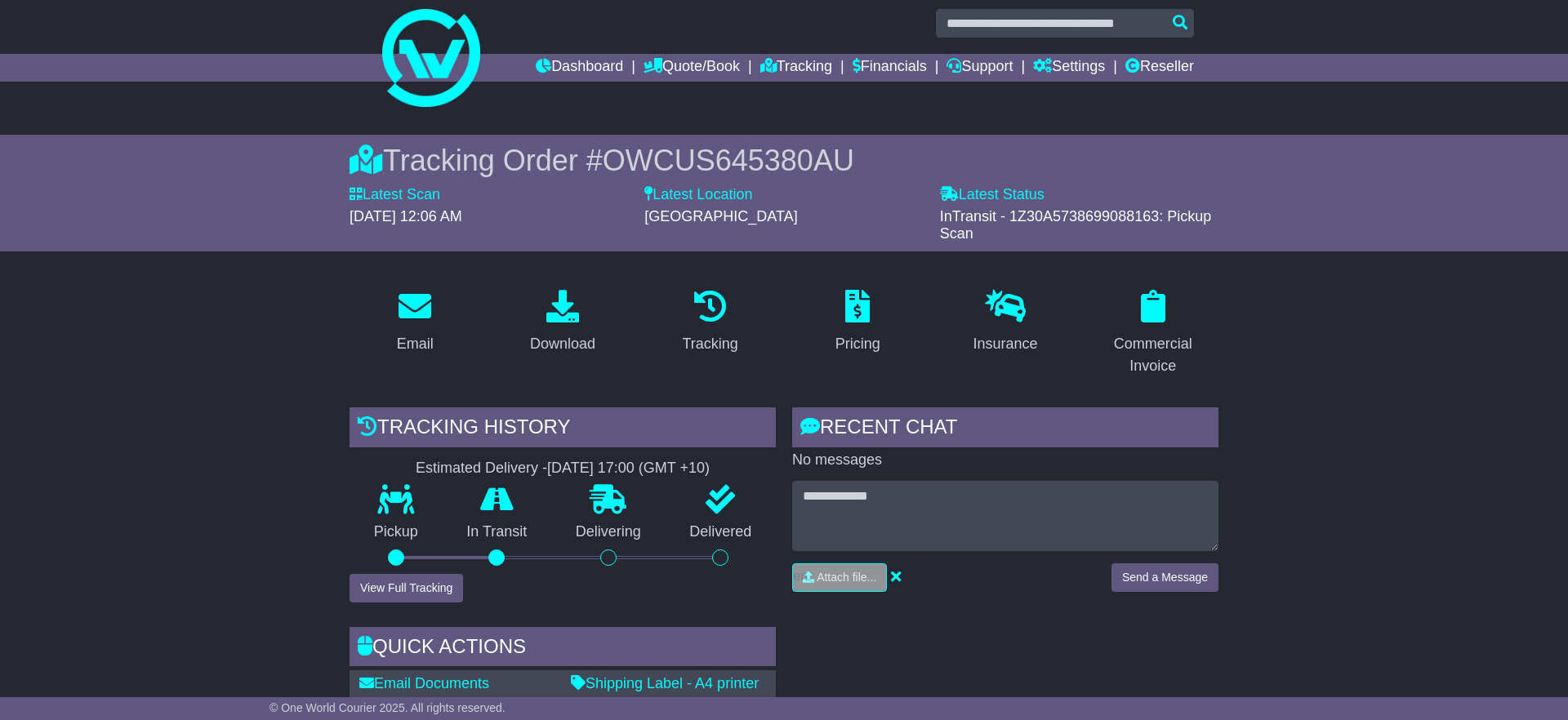
click at [713, 163] on span "OWCUS645380AU" at bounding box center [729, 160] width 252 height 34
click at [714, 163] on span "OWCUS645380AU" at bounding box center [729, 160] width 252 height 34
copy span "OWCUS645380AU"
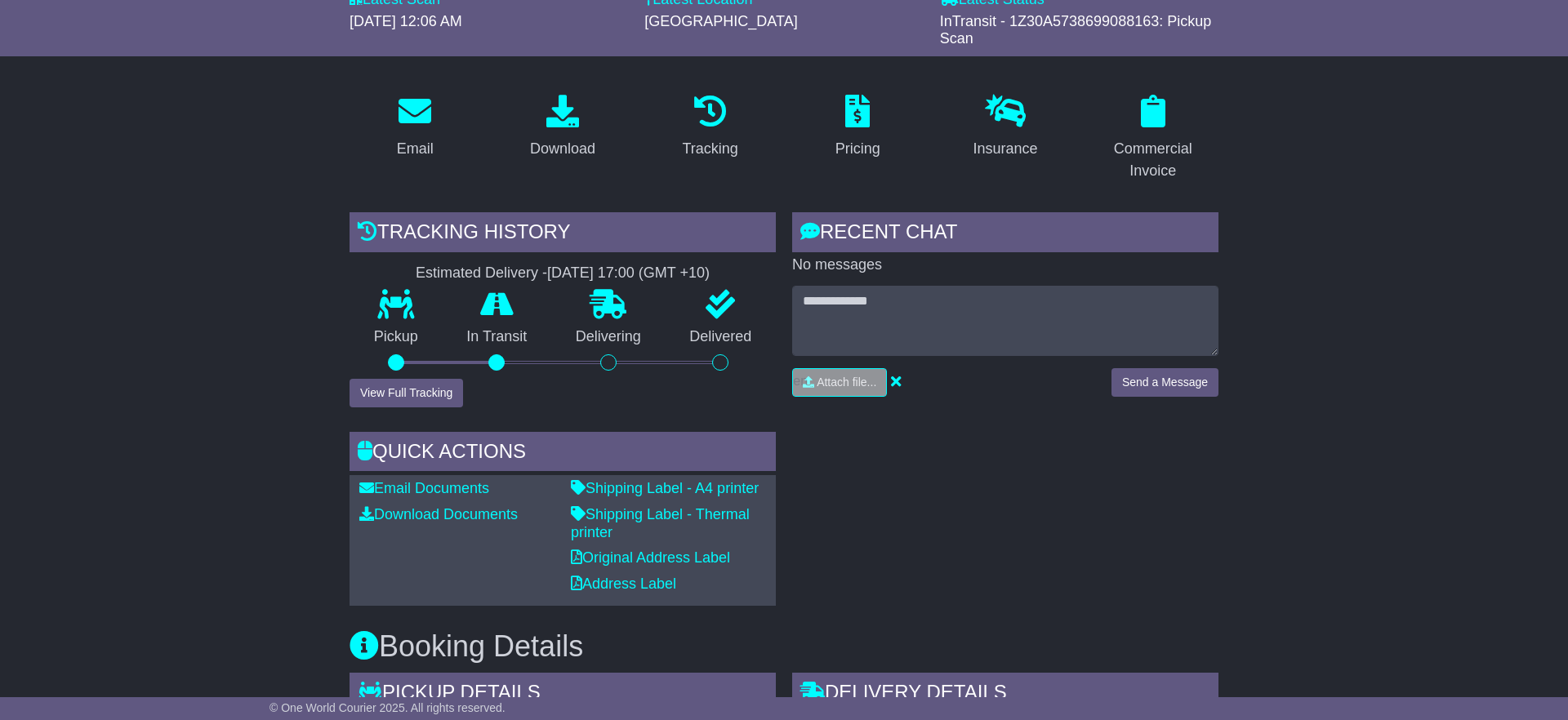
scroll to position [215, 0]
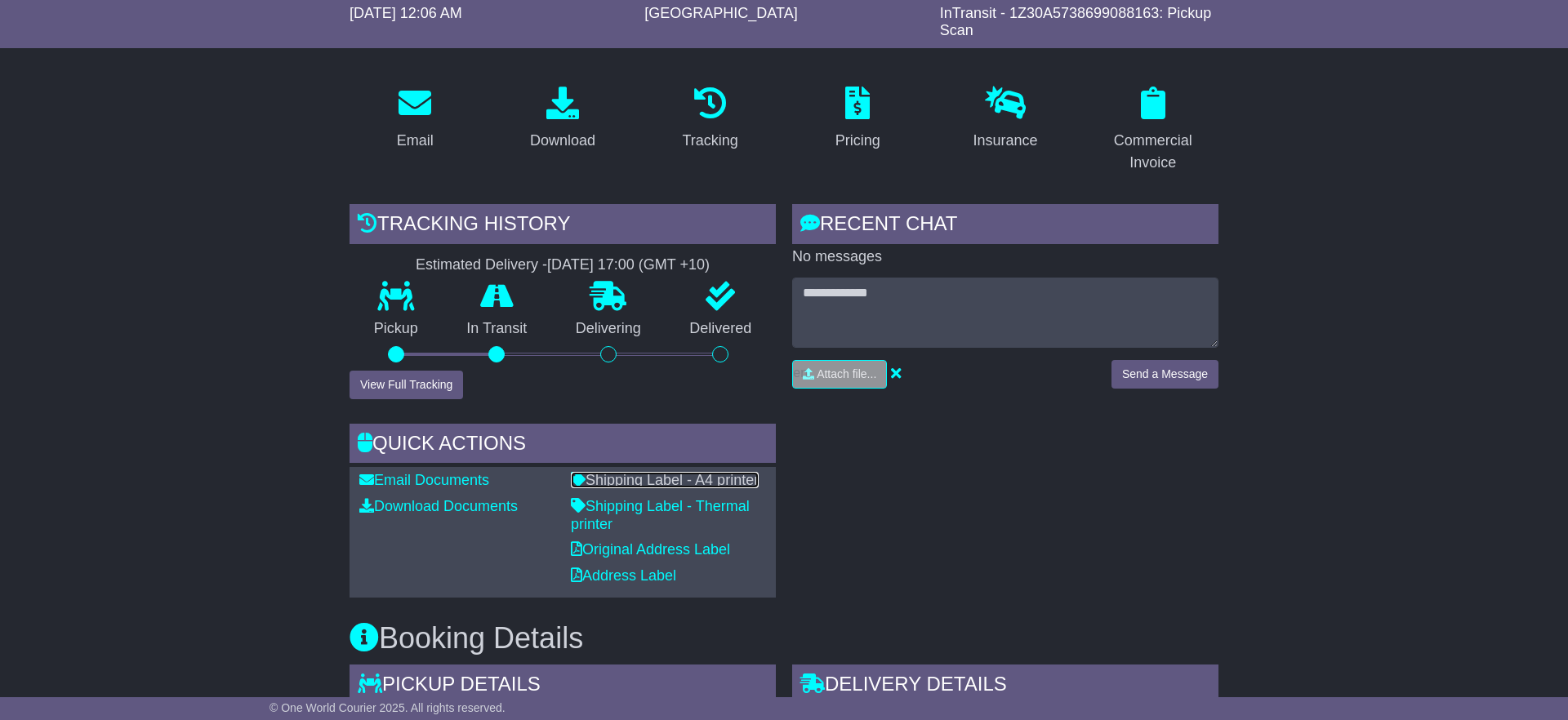
click at [656, 481] on link "Shipping Label - A4 printer" at bounding box center [665, 480] width 188 height 16
